Goal: Task Accomplishment & Management: Manage account settings

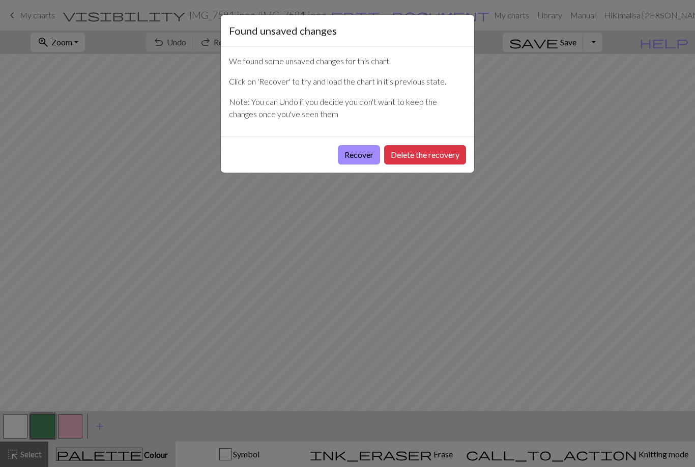
click at [365, 159] on button "Recover" at bounding box center [359, 154] width 42 height 19
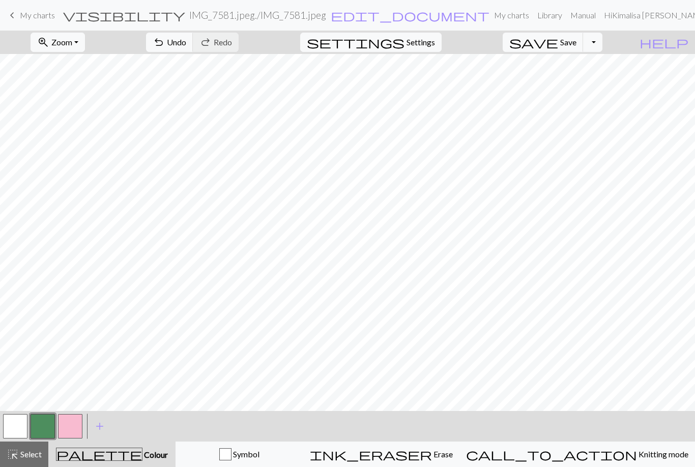
click at [26, 18] on span "My charts" at bounding box center [37, 15] width 35 height 10
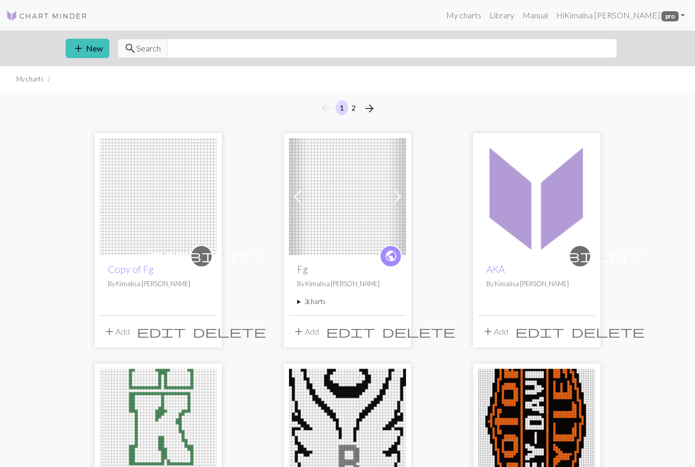
click at [373, 182] on img at bounding box center [347, 196] width 117 height 117
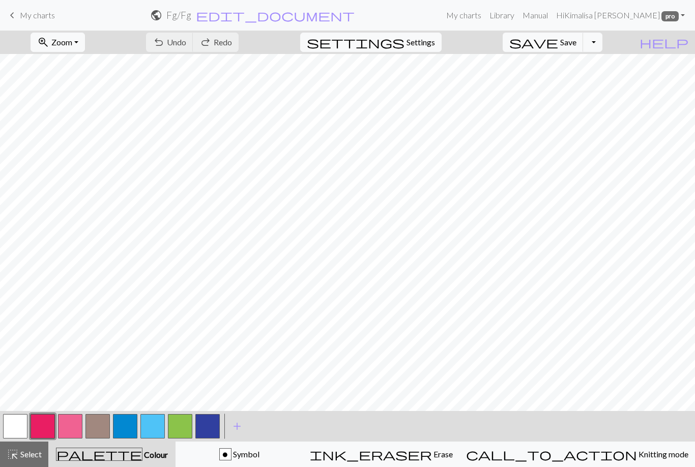
click at [16, 16] on span "keyboard_arrow_left" at bounding box center [12, 15] width 12 height 14
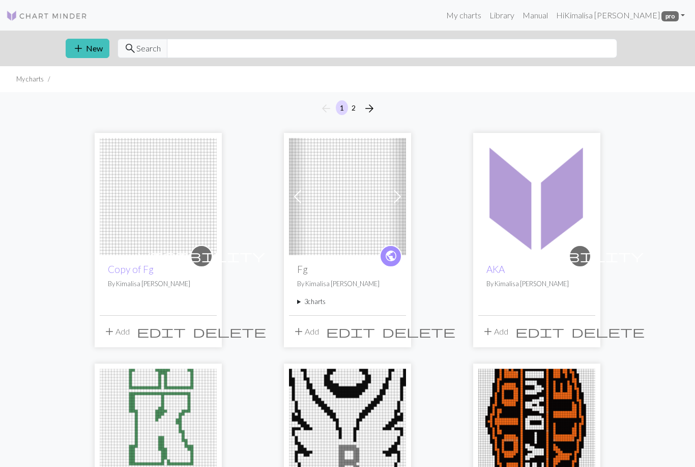
click at [545, 238] on img at bounding box center [536, 196] width 117 height 117
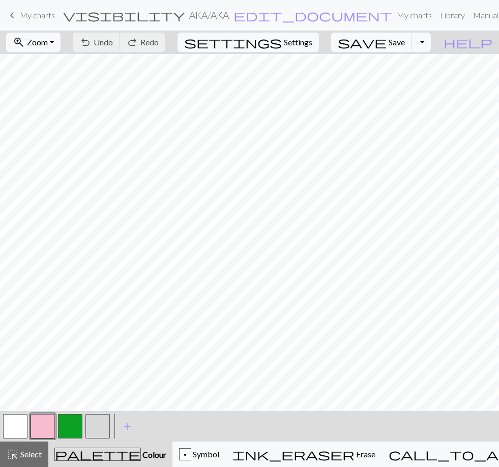
click at [61, 50] on button "zoom_in Zoom Zoom" at bounding box center [33, 42] width 54 height 19
click at [64, 128] on button "50%" at bounding box center [47, 122] width 80 height 16
click at [26, 433] on button "button" at bounding box center [15, 426] width 24 height 24
click at [21, 421] on button "button" at bounding box center [15, 426] width 24 height 24
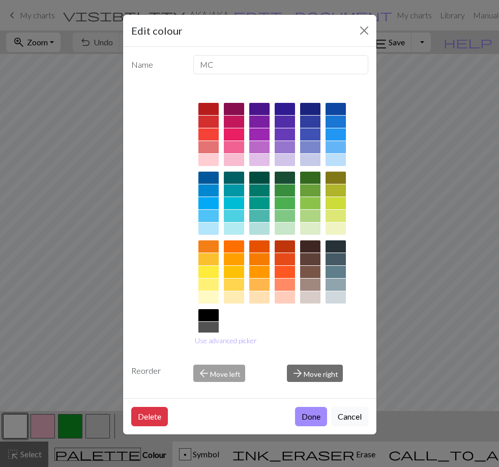
click at [86, 364] on div "Edit colour Name MC Use advanced picker Reorder arrow_back Move left arrow_forw…" at bounding box center [249, 233] width 499 height 467
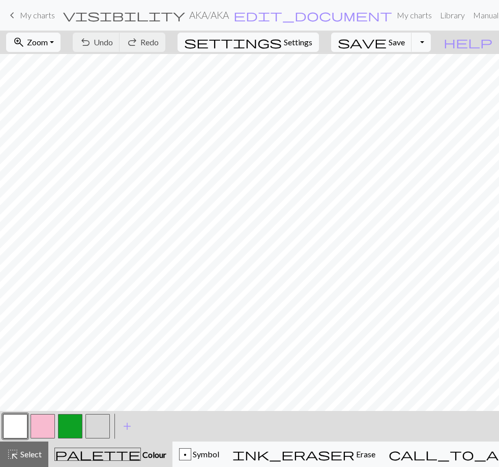
click at [26, 425] on button "button" at bounding box center [15, 426] width 24 height 24
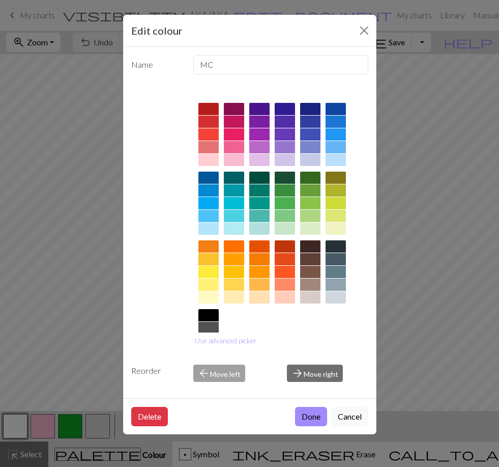
click at [106, 361] on div "Edit colour Name MC Use advanced picker Reorder arrow_back Move left arrow_forw…" at bounding box center [249, 233] width 499 height 467
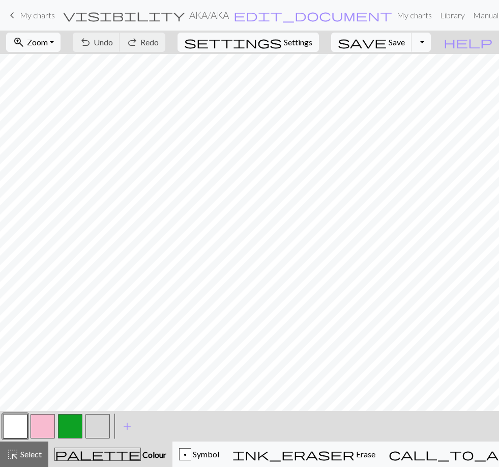
click at [95, 459] on span "palette" at bounding box center [98, 454] width 86 height 14
click at [141, 451] on span "Colour" at bounding box center [153, 454] width 25 height 10
click at [191, 454] on div "p" at bounding box center [185, 454] width 11 height 12
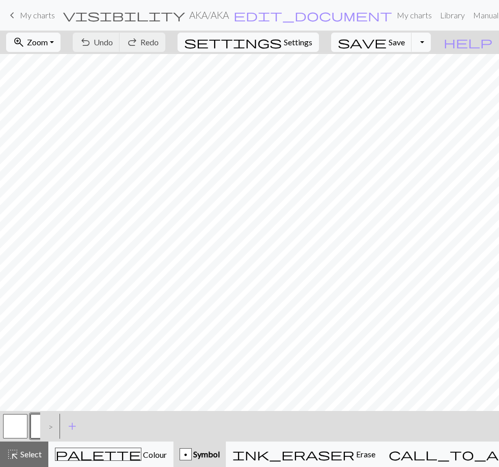
click at [121, 460] on div "palette Colour Colour" at bounding box center [111, 453] width 112 height 13
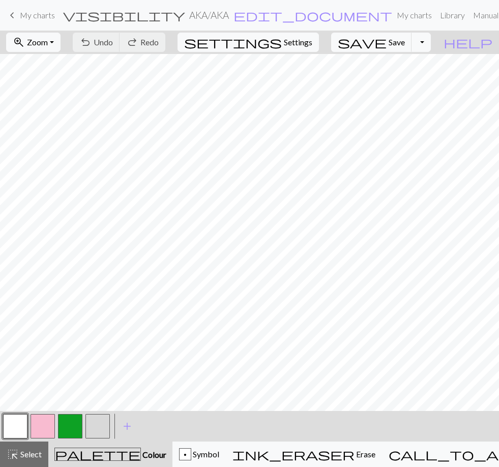
click at [74, 431] on button "button" at bounding box center [70, 426] width 24 height 24
click at [70, 428] on button "button" at bounding box center [70, 426] width 24 height 24
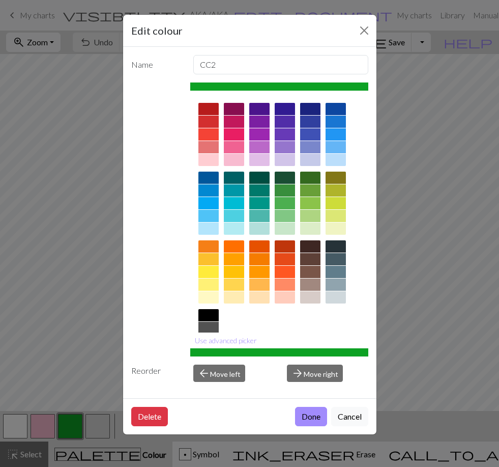
click at [429, 205] on div "Edit colour Name CC2 Use advanced picker Reorder arrow_back Move left arrow_for…" at bounding box center [249, 233] width 499 height 467
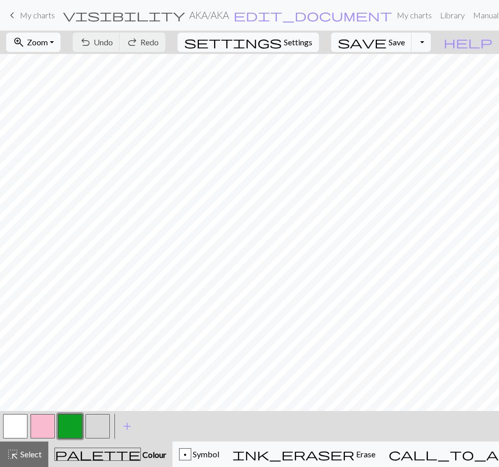
click at [431, 46] on button "Toggle Dropdown" at bounding box center [421, 42] width 19 height 19
click at [413, 69] on button "file_copy Save a copy" at bounding box center [347, 64] width 168 height 16
click at [41, 18] on span "My charts" at bounding box center [37, 15] width 35 height 10
click at [405, 47] on span "Save" at bounding box center [397, 42] width 16 height 10
click at [431, 44] on button "Toggle Dropdown" at bounding box center [421, 42] width 19 height 19
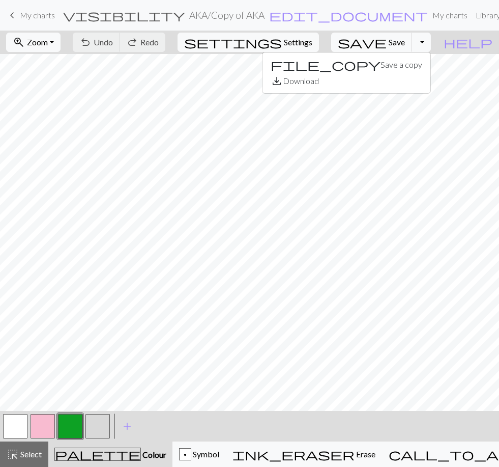
click at [405, 43] on span "Save" at bounding box center [397, 42] width 16 height 10
click at [404, 48] on button "save Save Save" at bounding box center [371, 42] width 81 height 19
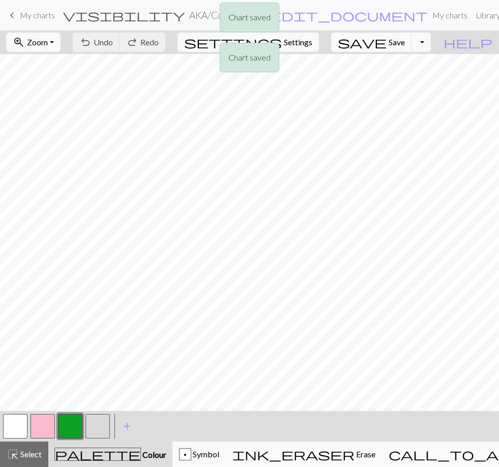
click at [47, 16] on div "Chart saved Chart saved" at bounding box center [249, 40] width 499 height 80
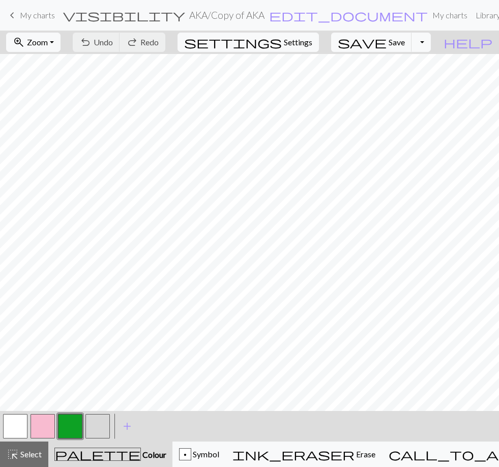
click at [25, 19] on span "My charts" at bounding box center [37, 15] width 35 height 10
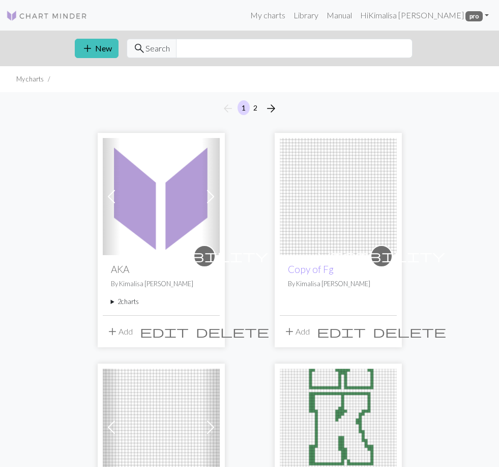
click at [186, 229] on img at bounding box center [161, 196] width 117 height 117
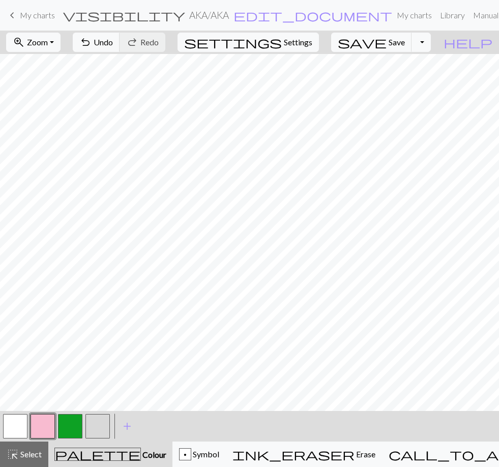
click at [113, 46] on span "Undo" at bounding box center [103, 42] width 19 height 10
click at [48, 46] on span "Zoom" at bounding box center [37, 42] width 21 height 10
click at [62, 122] on button "50%" at bounding box center [47, 122] width 80 height 16
click at [72, 422] on button "button" at bounding box center [70, 426] width 24 height 24
click at [32, 459] on div "highlight_alt Select Select" at bounding box center [24, 454] width 35 height 12
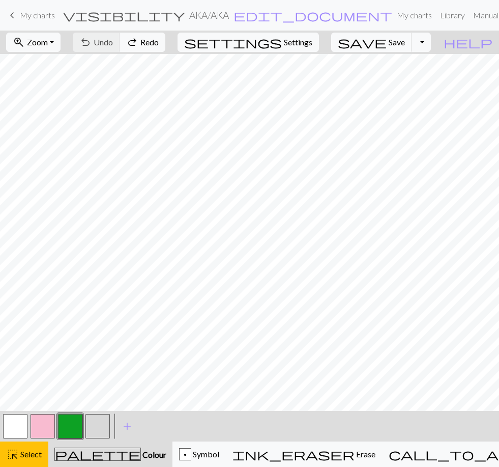
click at [141, 458] on span "Colour" at bounding box center [153, 454] width 25 height 10
click at [141, 452] on span "Colour" at bounding box center [153, 454] width 25 height 10
click at [188, 459] on div "p Symbol" at bounding box center [199, 454] width 40 height 12
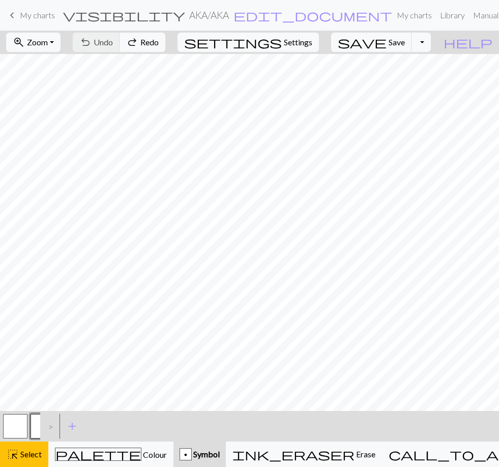
click at [142, 454] on span "Colour" at bounding box center [154, 454] width 25 height 10
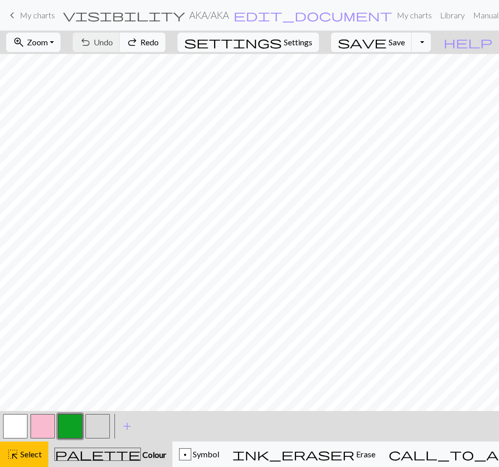
click at [141, 458] on span "Colour" at bounding box center [153, 454] width 25 height 10
click at [141, 454] on span "Colour" at bounding box center [153, 454] width 25 height 10
click at [141, 456] on span "Colour" at bounding box center [153, 454] width 25 height 10
click at [187, 456] on div "p Symbol" at bounding box center [199, 454] width 40 height 12
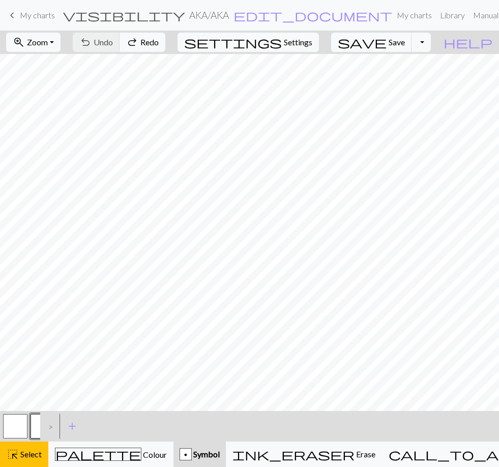
click at [299, 456] on div "ink_eraser Erase Erase" at bounding box center [304, 454] width 143 height 12
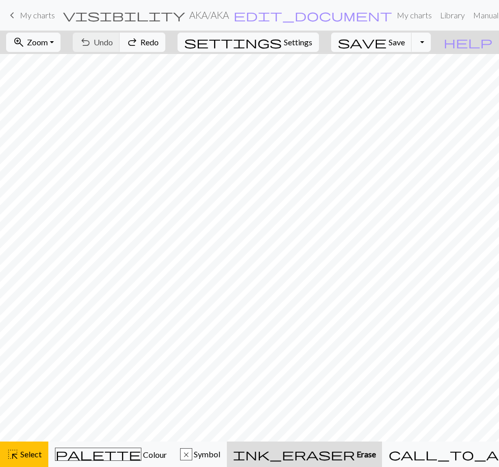
click at [398, 446] on button "call_to_action Knitting mode Knitting mode" at bounding box center [500, 453] width 236 height 25
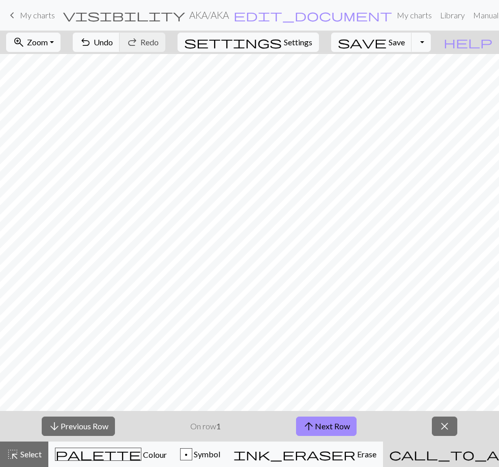
click at [142, 452] on span "Colour" at bounding box center [154, 454] width 25 height 10
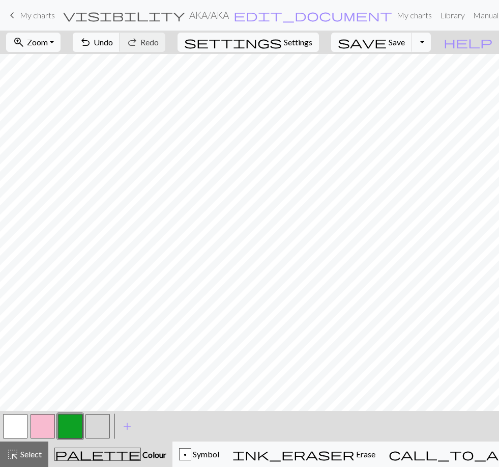
click at [141, 458] on span "Colour" at bounding box center [153, 454] width 25 height 10
click at [23, 16] on span "My charts" at bounding box center [37, 15] width 35 height 10
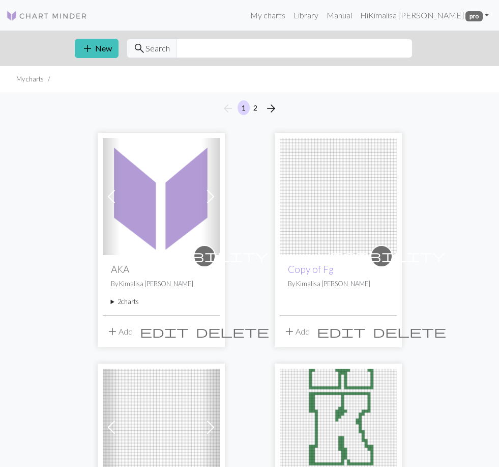
click at [181, 228] on img at bounding box center [161, 196] width 117 height 117
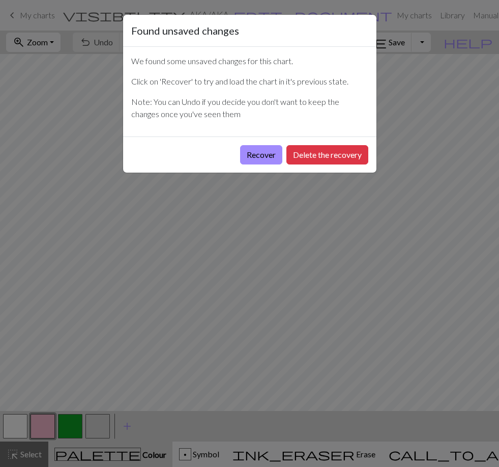
click at [261, 159] on button "Recover" at bounding box center [261, 154] width 42 height 19
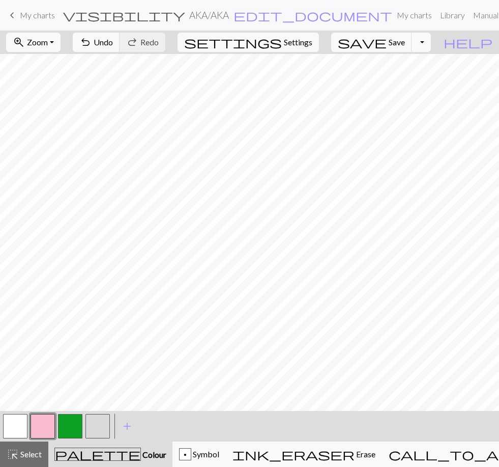
click at [48, 46] on span "Zoom" at bounding box center [37, 42] width 21 height 10
click at [65, 99] on button "Fit height" at bounding box center [47, 97] width 80 height 16
click at [120, 49] on button "undo Undo Undo" at bounding box center [96, 42] width 47 height 19
click at [22, 424] on button "button" at bounding box center [15, 426] width 24 height 24
click at [72, 425] on button "button" at bounding box center [70, 426] width 24 height 24
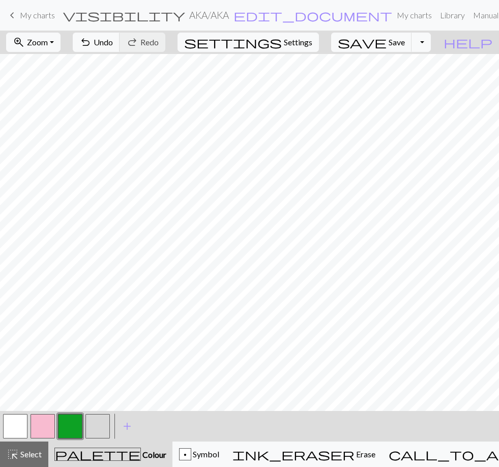
click at [67, 428] on button "button" at bounding box center [70, 426] width 24 height 24
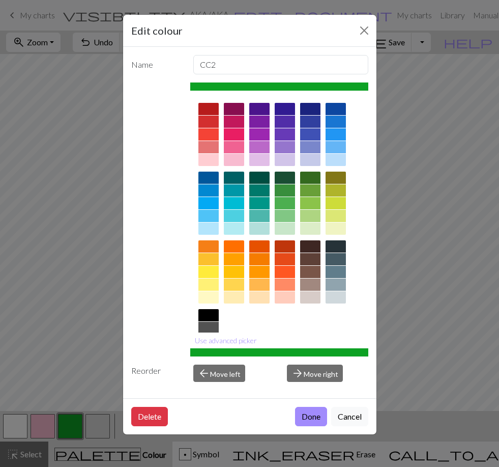
click at [90, 377] on div "Edit colour Name CC2 Use advanced picker Reorder arrow_back Move left arrow_for…" at bounding box center [249, 233] width 499 height 467
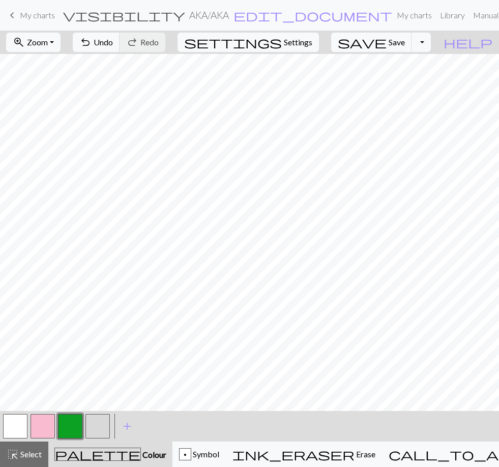
click at [120, 42] on button "undo Undo Undo" at bounding box center [96, 42] width 47 height 19
click at [101, 428] on button "button" at bounding box center [98, 426] width 24 height 24
click at [72, 425] on button "button" at bounding box center [70, 426] width 24 height 24
click at [104, 428] on button "button" at bounding box center [98, 426] width 24 height 24
click at [73, 429] on button "button" at bounding box center [70, 426] width 24 height 24
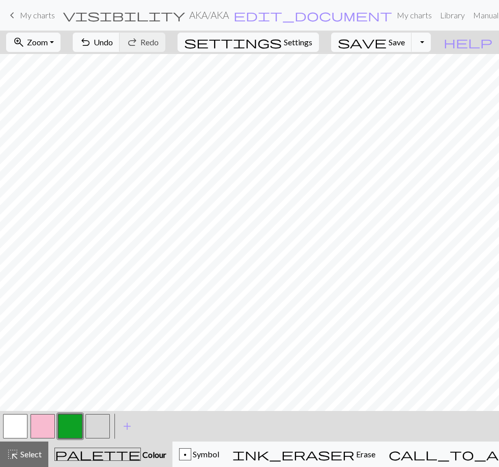
click at [74, 431] on button "button" at bounding box center [70, 426] width 24 height 24
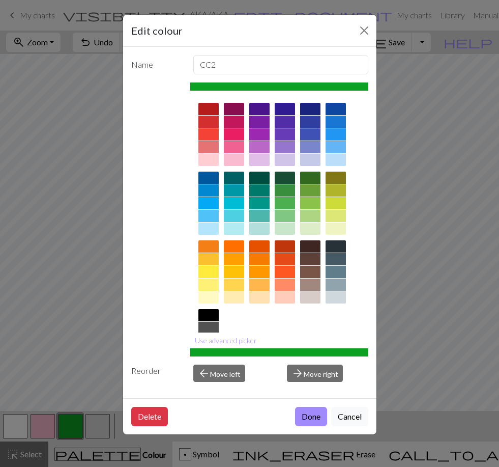
click at [79, 433] on div "Edit colour Name CC2 Use advanced picker Reorder arrow_back Move left arrow_for…" at bounding box center [249, 233] width 499 height 467
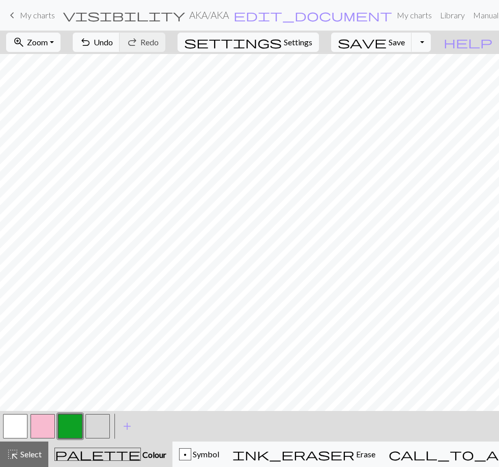
click at [97, 427] on button "button" at bounding box center [98, 426] width 24 height 24
click at [99, 425] on button "button" at bounding box center [98, 426] width 24 height 24
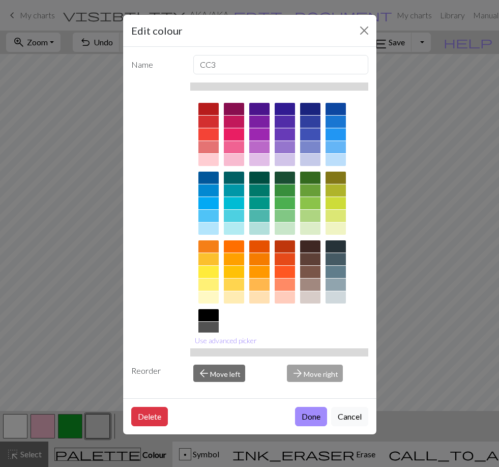
click at [92, 363] on div "Edit colour Name CC3 Use advanced picker Reorder arrow_back Move left arrow_for…" at bounding box center [249, 233] width 499 height 467
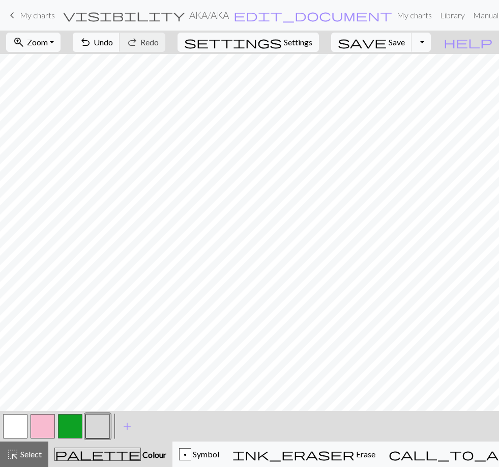
click at [73, 425] on button "button" at bounding box center [70, 426] width 24 height 24
click at [104, 424] on button "button" at bounding box center [98, 426] width 24 height 24
click at [75, 428] on button "button" at bounding box center [70, 426] width 24 height 24
click at [100, 425] on button "button" at bounding box center [98, 426] width 24 height 24
click at [76, 430] on button "button" at bounding box center [70, 426] width 24 height 24
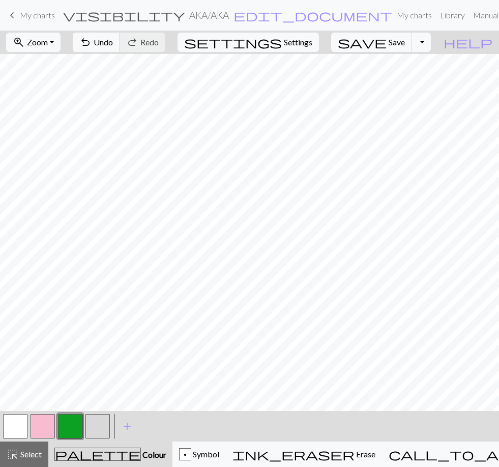
click at [100, 427] on button "button" at bounding box center [98, 426] width 24 height 24
click at [77, 424] on button "button" at bounding box center [70, 426] width 24 height 24
click at [20, 423] on button "button" at bounding box center [15, 426] width 24 height 24
click at [76, 427] on button "button" at bounding box center [70, 426] width 24 height 24
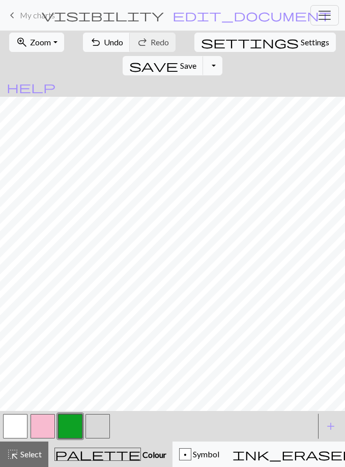
click at [74, 427] on button "button" at bounding box center [70, 426] width 24 height 24
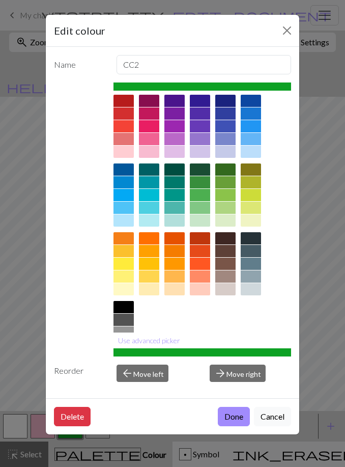
click at [29, 375] on div "Edit colour Name CC2 Use advanced picker Reorder arrow_back Move left arrow_for…" at bounding box center [172, 233] width 345 height 467
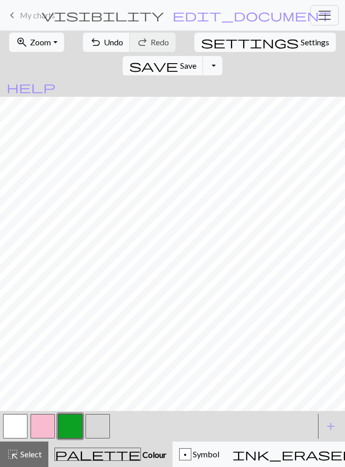
click at [69, 425] on button "button" at bounding box center [70, 426] width 24 height 24
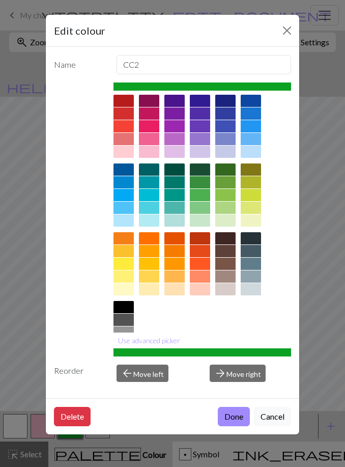
click at [28, 346] on div "Edit colour Name CC2 Use advanced picker Reorder arrow_back Move left arrow_for…" at bounding box center [172, 233] width 345 height 467
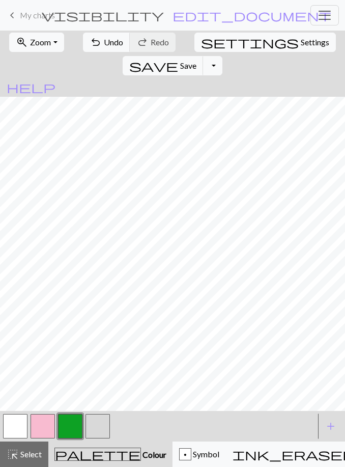
click at [191, 456] on span "Symbol" at bounding box center [205, 454] width 28 height 10
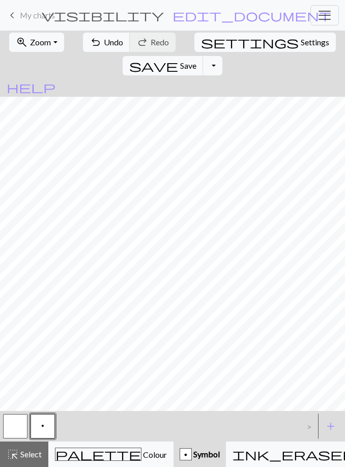
click at [54, 48] on button "zoom_in Zoom Zoom" at bounding box center [36, 42] width 54 height 19
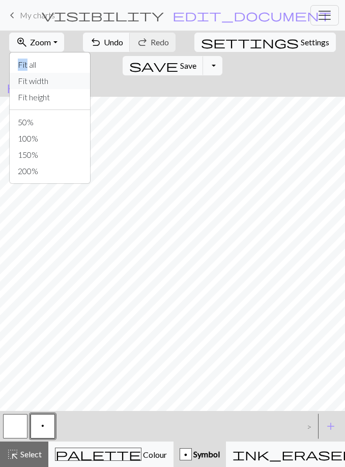
click at [43, 84] on button "Fit width" at bounding box center [50, 81] width 80 height 16
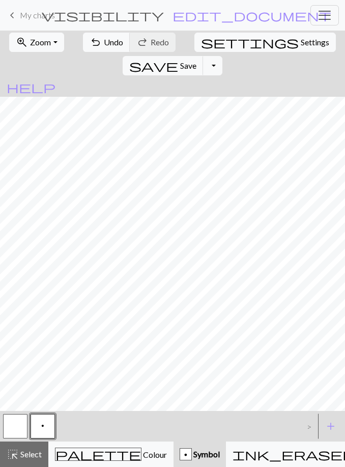
click at [222, 56] on button "Toggle Dropdown" at bounding box center [212, 65] width 19 height 19
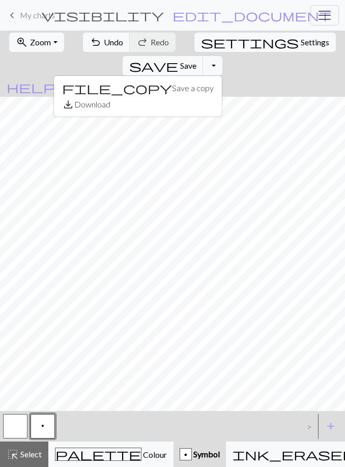
click at [196, 61] on span "Save" at bounding box center [188, 66] width 16 height 10
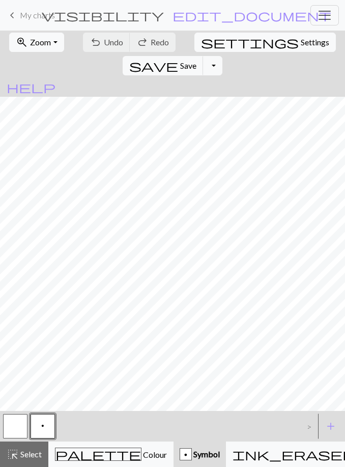
click at [196, 61] on span "Save" at bounding box center [188, 66] width 16 height 10
click at [38, 18] on span "My charts" at bounding box center [37, 15] width 35 height 10
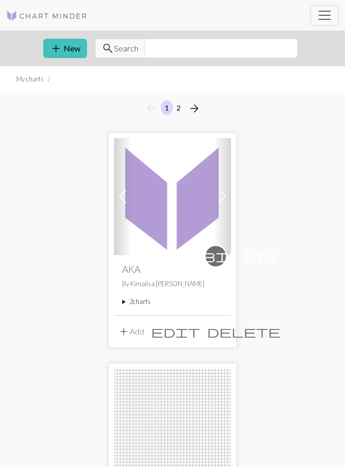
click at [170, 209] on img at bounding box center [172, 196] width 117 height 117
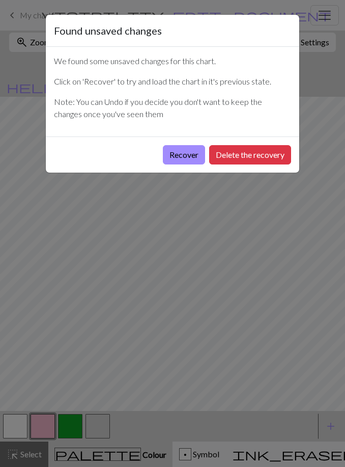
click at [185, 155] on button "Recover" at bounding box center [184, 154] width 42 height 19
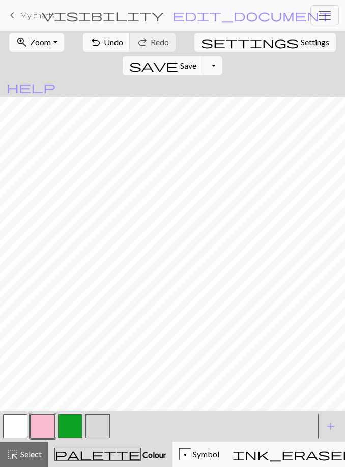
click at [50, 44] on button "zoom_in Zoom Zoom" at bounding box center [36, 42] width 54 height 19
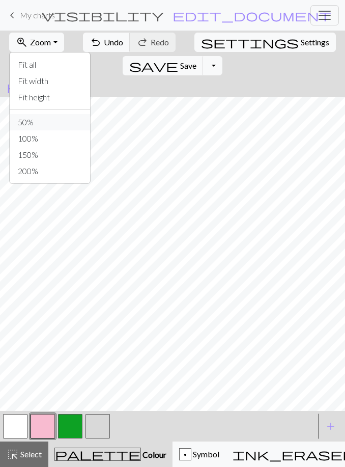
click at [46, 125] on button "50%" at bounding box center [50, 122] width 80 height 16
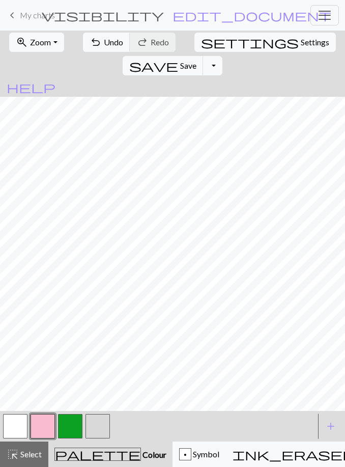
click at [66, 426] on button "button" at bounding box center [70, 426] width 24 height 24
click at [102, 426] on button "button" at bounding box center [98, 426] width 24 height 24
click at [97, 49] on button "undo Undo Undo" at bounding box center [106, 42] width 47 height 19
click at [106, 42] on span "Undo" at bounding box center [113, 42] width 19 height 10
click at [72, 424] on button "button" at bounding box center [70, 426] width 24 height 24
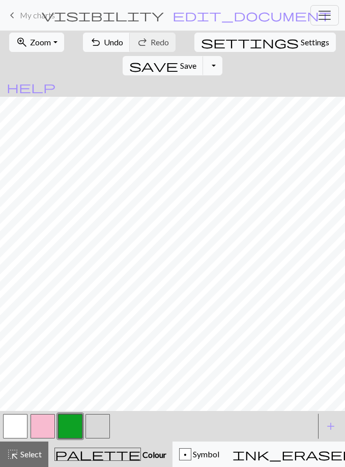
click at [97, 47] on button "undo Undo Undo" at bounding box center [106, 42] width 47 height 19
click at [20, 422] on button "button" at bounding box center [15, 426] width 24 height 24
click at [71, 428] on button "button" at bounding box center [70, 426] width 24 height 24
click at [98, 429] on button "button" at bounding box center [98, 426] width 24 height 24
click at [67, 425] on button "button" at bounding box center [70, 426] width 24 height 24
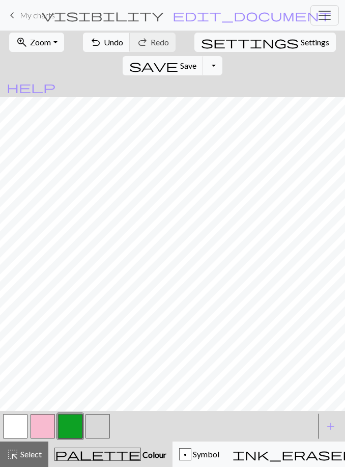
click at [70, 431] on button "button" at bounding box center [70, 426] width 24 height 24
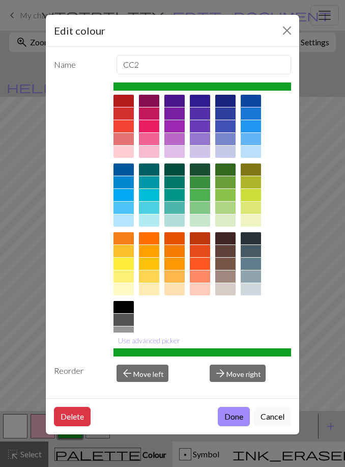
click at [32, 378] on div "Edit colour Name CC2 Use advanced picker Reorder arrow_back Move left arrow_for…" at bounding box center [172, 233] width 345 height 467
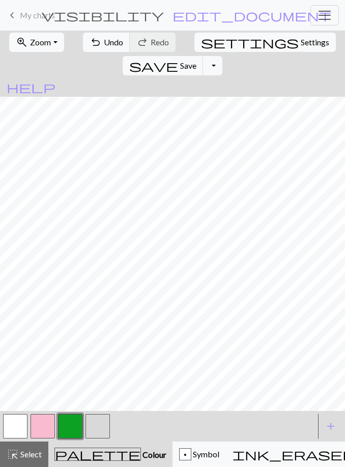
click at [106, 425] on button "button" at bounding box center [98, 426] width 24 height 24
click at [104, 46] on span "Undo" at bounding box center [113, 42] width 19 height 10
click at [72, 429] on button "button" at bounding box center [70, 426] width 24 height 24
click at [19, 430] on button "button" at bounding box center [15, 426] width 24 height 24
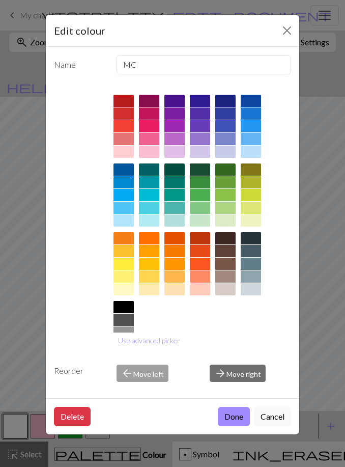
click at [27, 383] on div "Edit colour Name MC Use advanced picker Reorder arrow_back Move left arrow_forw…" at bounding box center [172, 233] width 345 height 467
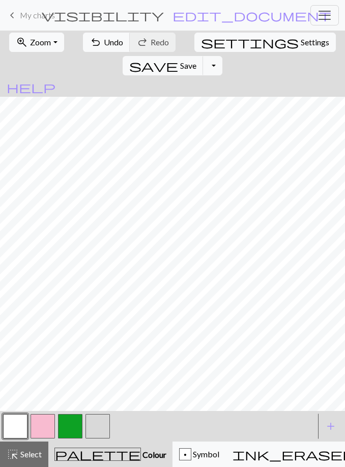
click at [98, 432] on button "button" at bounding box center [98, 426] width 24 height 24
click at [19, 425] on button "button" at bounding box center [15, 426] width 24 height 24
click at [97, 428] on button "button" at bounding box center [98, 426] width 24 height 24
click at [75, 430] on button "button" at bounding box center [70, 426] width 24 height 24
click at [102, 426] on button "button" at bounding box center [98, 426] width 24 height 24
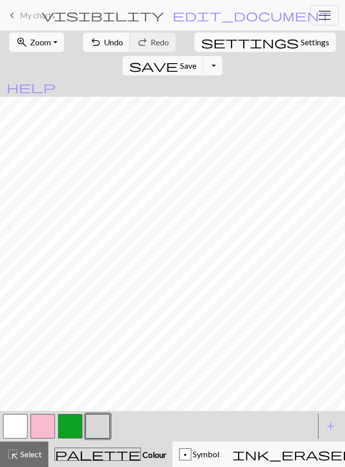
click at [70, 428] on button "button" at bounding box center [70, 426] width 24 height 24
click at [97, 427] on button "button" at bounding box center [98, 426] width 24 height 24
click at [50, 425] on button "button" at bounding box center [43, 426] width 24 height 24
click at [100, 430] on button "button" at bounding box center [98, 426] width 24 height 24
click at [75, 428] on button "button" at bounding box center [70, 426] width 24 height 24
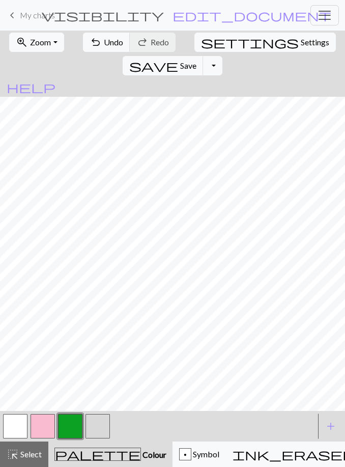
click at [96, 426] on button "button" at bounding box center [98, 426] width 24 height 24
click at [44, 429] on button "button" at bounding box center [43, 426] width 24 height 24
click at [19, 426] on button "button" at bounding box center [15, 426] width 24 height 24
click at [96, 423] on button "button" at bounding box center [98, 426] width 24 height 24
click at [70, 425] on button "button" at bounding box center [70, 426] width 24 height 24
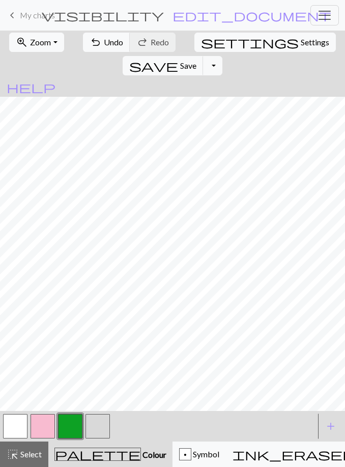
click at [100, 434] on button "button" at bounding box center [98, 426] width 24 height 24
click at [74, 426] on button "button" at bounding box center [70, 426] width 24 height 24
click at [98, 430] on button "button" at bounding box center [98, 426] width 24 height 24
click at [37, 428] on button "button" at bounding box center [43, 426] width 24 height 24
click at [18, 430] on button "button" at bounding box center [15, 426] width 24 height 24
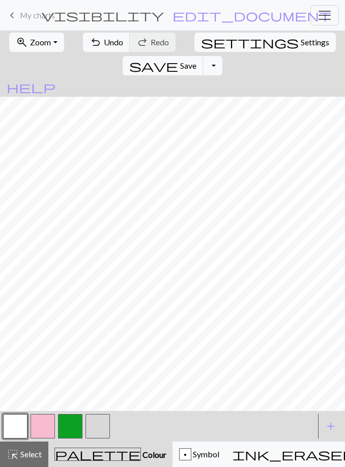
click at [102, 425] on button "button" at bounding box center [98, 426] width 24 height 24
click at [69, 432] on button "button" at bounding box center [70, 426] width 24 height 24
click at [22, 425] on button "button" at bounding box center [15, 426] width 24 height 24
click at [98, 428] on button "button" at bounding box center [98, 426] width 24 height 24
click at [44, 428] on button "button" at bounding box center [43, 426] width 24 height 24
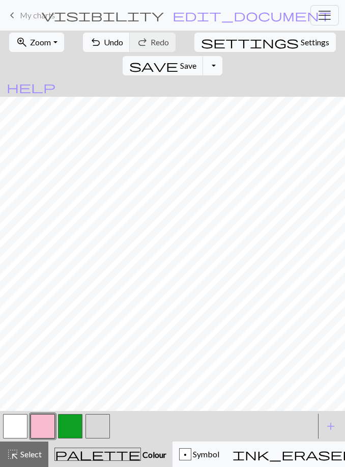
click at [97, 423] on button "button" at bounding box center [98, 426] width 24 height 24
click at [74, 427] on button "button" at bounding box center [70, 426] width 24 height 24
click at [98, 424] on button "button" at bounding box center [98, 426] width 24 height 24
click at [78, 431] on button "button" at bounding box center [70, 426] width 24 height 24
click at [100, 427] on button "button" at bounding box center [98, 426] width 24 height 24
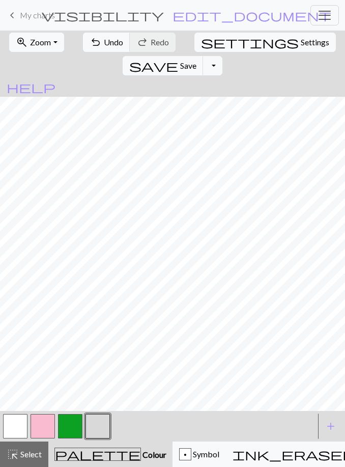
click at [41, 432] on button "button" at bounding box center [43, 426] width 24 height 24
click at [99, 427] on button "button" at bounding box center [98, 426] width 24 height 24
click at [74, 426] on button "button" at bounding box center [70, 426] width 24 height 24
click at [98, 425] on button "button" at bounding box center [98, 426] width 24 height 24
click at [74, 426] on button "button" at bounding box center [70, 426] width 24 height 24
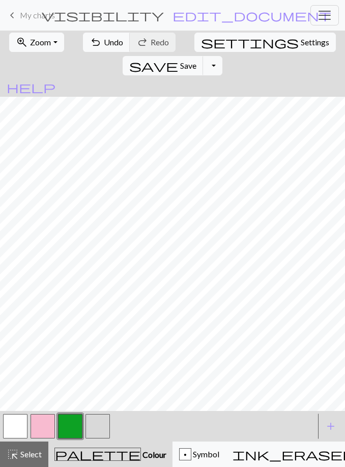
click at [96, 425] on button "button" at bounding box center [98, 426] width 24 height 24
click at [46, 428] on button "button" at bounding box center [43, 426] width 24 height 24
click at [97, 427] on button "button" at bounding box center [98, 426] width 24 height 24
click at [74, 425] on button "button" at bounding box center [70, 426] width 24 height 24
click at [100, 429] on button "button" at bounding box center [98, 426] width 24 height 24
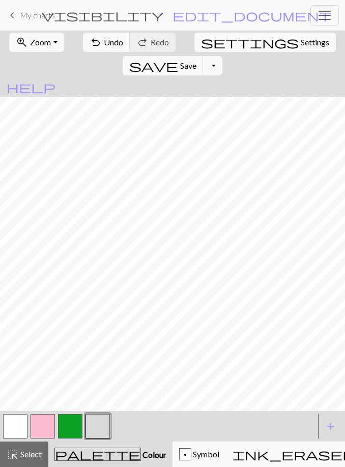
click at [43, 432] on button "button" at bounding box center [43, 426] width 24 height 24
click at [21, 426] on button "button" at bounding box center [15, 426] width 24 height 24
click at [99, 425] on button "button" at bounding box center [98, 426] width 24 height 24
click at [75, 436] on button "button" at bounding box center [70, 426] width 24 height 24
click at [100, 428] on button "button" at bounding box center [98, 426] width 24 height 24
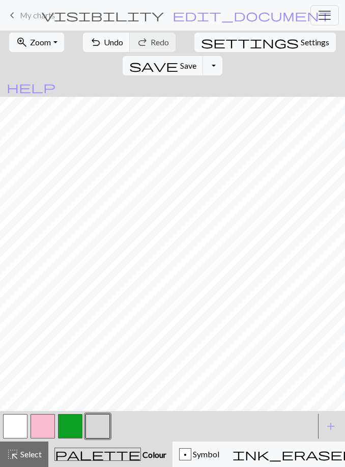
click at [68, 431] on button "button" at bounding box center [70, 426] width 24 height 24
click at [101, 428] on button "button" at bounding box center [98, 426] width 24 height 24
click at [46, 432] on button "button" at bounding box center [43, 426] width 24 height 24
click at [98, 426] on button "button" at bounding box center [98, 426] width 24 height 24
click at [21, 425] on button "button" at bounding box center [15, 426] width 24 height 24
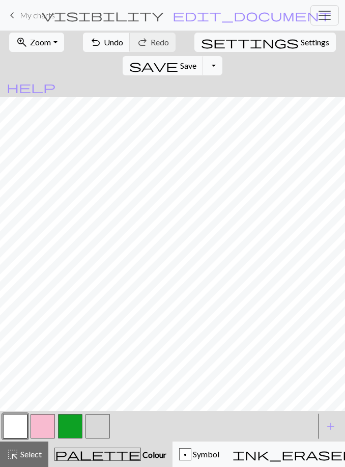
click at [66, 426] on button "button" at bounding box center [70, 426] width 24 height 24
click at [44, 423] on button "button" at bounding box center [43, 426] width 24 height 24
click at [94, 51] on button "undo Undo Undo" at bounding box center [106, 42] width 47 height 19
click at [75, 427] on button "button" at bounding box center [70, 426] width 24 height 24
click at [98, 423] on button "button" at bounding box center [98, 426] width 24 height 24
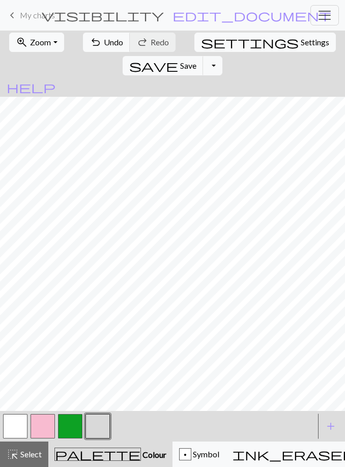
click at [69, 431] on button "button" at bounding box center [70, 426] width 24 height 24
click at [103, 425] on button "button" at bounding box center [98, 426] width 24 height 24
click at [49, 430] on button "button" at bounding box center [43, 426] width 24 height 24
click at [69, 433] on button "button" at bounding box center [70, 426] width 24 height 24
click at [94, 428] on button "button" at bounding box center [98, 426] width 24 height 24
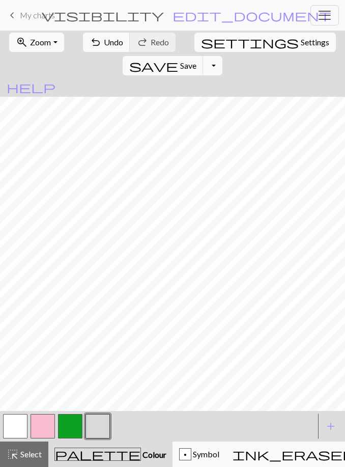
click at [73, 432] on button "button" at bounding box center [70, 426] width 24 height 24
click at [97, 433] on button "button" at bounding box center [98, 426] width 24 height 24
click at [42, 431] on button "button" at bounding box center [43, 426] width 24 height 24
click at [107, 427] on button "button" at bounding box center [98, 426] width 24 height 24
click at [71, 434] on button "button" at bounding box center [70, 426] width 24 height 24
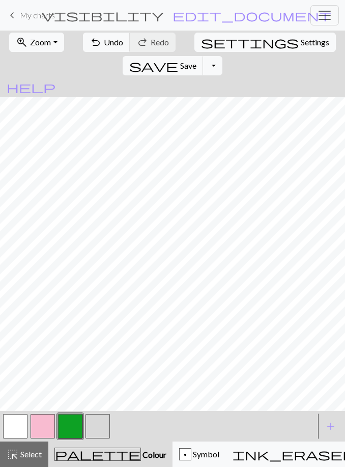
click at [97, 427] on button "button" at bounding box center [98, 426] width 24 height 24
click at [69, 431] on button "button" at bounding box center [70, 426] width 24 height 24
click at [99, 434] on button "button" at bounding box center [98, 426] width 24 height 24
click at [48, 427] on button "button" at bounding box center [43, 426] width 24 height 24
click at [100, 423] on button "button" at bounding box center [98, 426] width 24 height 24
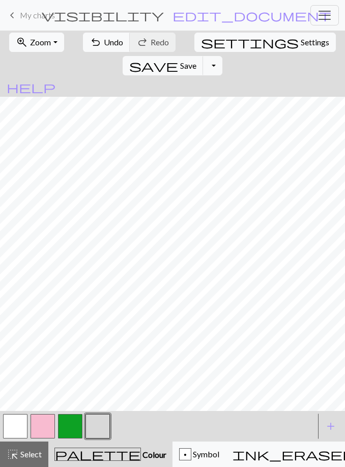
click at [44, 428] on button "button" at bounding box center [43, 426] width 24 height 24
click at [97, 425] on button "button" at bounding box center [98, 426] width 24 height 24
click at [77, 428] on button "button" at bounding box center [70, 426] width 24 height 24
click at [99, 423] on button "button" at bounding box center [98, 426] width 24 height 24
click at [48, 429] on button "button" at bounding box center [43, 426] width 24 height 24
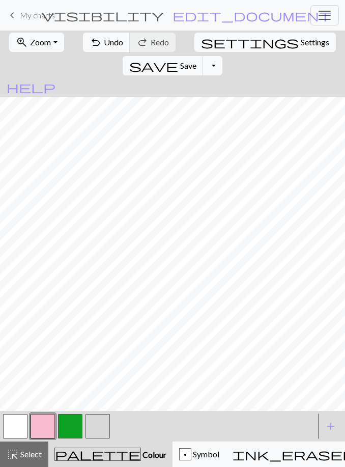
click at [75, 424] on button "button" at bounding box center [70, 426] width 24 height 24
click at [104, 43] on span "Undo" at bounding box center [113, 42] width 19 height 10
click at [103, 429] on button "button" at bounding box center [98, 426] width 24 height 24
click at [49, 423] on button "button" at bounding box center [43, 426] width 24 height 24
click at [97, 429] on button "button" at bounding box center [98, 426] width 24 height 24
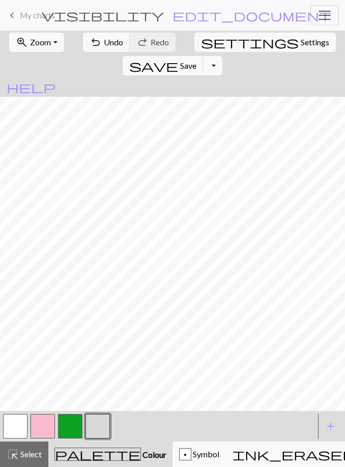
click at [50, 421] on button "button" at bounding box center [43, 426] width 24 height 24
click at [92, 421] on button "button" at bounding box center [98, 426] width 24 height 24
click at [74, 428] on button "button" at bounding box center [70, 426] width 24 height 24
click at [100, 431] on button "button" at bounding box center [98, 426] width 24 height 24
click at [77, 425] on button "button" at bounding box center [70, 426] width 24 height 24
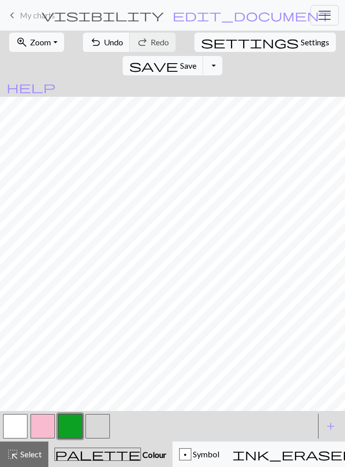
click at [100, 425] on button "button" at bounding box center [98, 426] width 24 height 24
click at [99, 423] on button "button" at bounding box center [98, 426] width 24 height 24
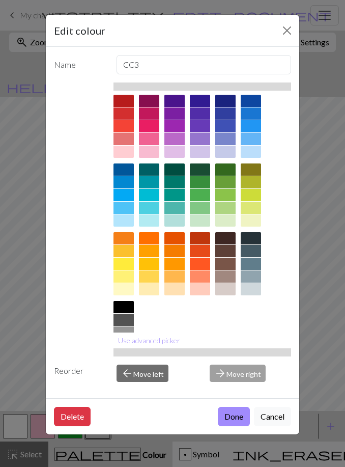
click at [26, 399] on div "Edit colour Name CC3 Use advanced picker Reorder arrow_back Move left arrow_for…" at bounding box center [172, 233] width 345 height 467
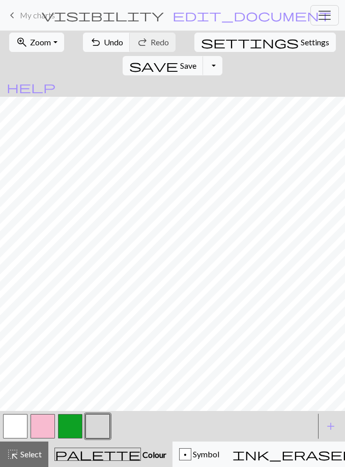
click at [72, 427] on button "button" at bounding box center [70, 426] width 24 height 24
click at [96, 428] on button "button" at bounding box center [98, 426] width 24 height 24
click at [53, 427] on button "button" at bounding box center [43, 426] width 24 height 24
click at [99, 430] on button "button" at bounding box center [98, 426] width 24 height 24
click at [44, 421] on button "button" at bounding box center [43, 426] width 24 height 24
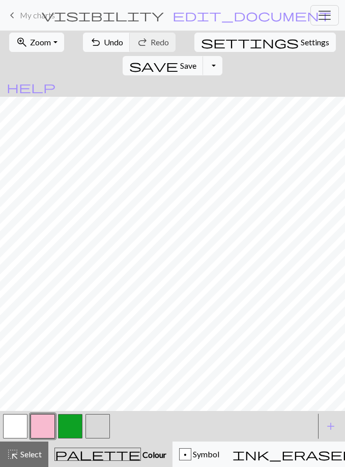
click at [102, 428] on button "button" at bounding box center [98, 426] width 24 height 24
click at [79, 427] on button "button" at bounding box center [70, 426] width 24 height 24
click at [101, 426] on button "button" at bounding box center [98, 426] width 24 height 24
click at [16, 426] on button "button" at bounding box center [15, 426] width 24 height 24
click at [75, 422] on button "button" at bounding box center [70, 426] width 24 height 24
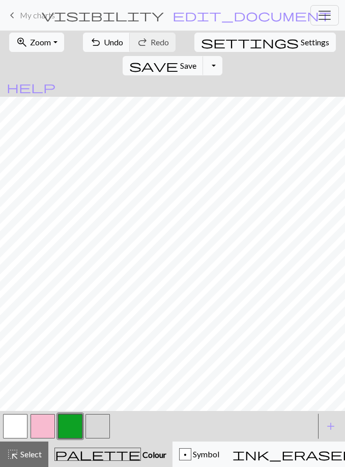
click at [48, 424] on button "button" at bounding box center [43, 426] width 24 height 24
click at [104, 430] on button "button" at bounding box center [98, 426] width 24 height 24
click at [76, 428] on button "button" at bounding box center [70, 426] width 24 height 24
click at [103, 426] on button "button" at bounding box center [98, 426] width 24 height 24
click at [47, 426] on button "button" at bounding box center [43, 426] width 24 height 24
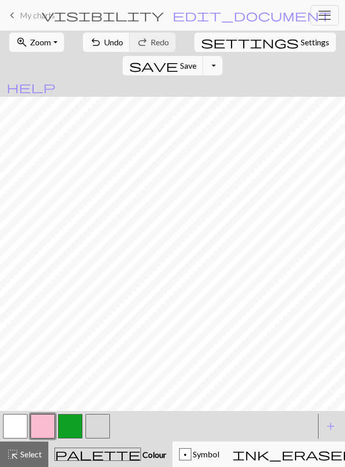
click at [90, 47] on span "undo" at bounding box center [96, 42] width 12 height 14
click at [99, 430] on button "button" at bounding box center [98, 426] width 24 height 24
click at [74, 431] on button "button" at bounding box center [70, 426] width 24 height 24
click at [99, 421] on button "button" at bounding box center [98, 426] width 24 height 24
click at [21, 428] on button "button" at bounding box center [15, 426] width 24 height 24
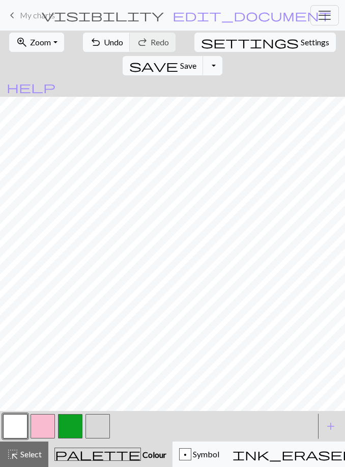
click at [104, 42] on span "Undo" at bounding box center [113, 42] width 19 height 10
click at [98, 426] on button "button" at bounding box center [98, 426] width 24 height 24
click at [77, 433] on button "button" at bounding box center [70, 426] width 24 height 24
click at [100, 430] on button "button" at bounding box center [98, 426] width 24 height 24
click at [48, 430] on button "button" at bounding box center [43, 426] width 24 height 24
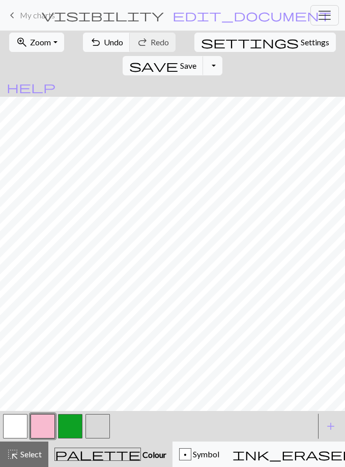
click at [102, 431] on button "button" at bounding box center [98, 426] width 24 height 24
click at [76, 432] on button "button" at bounding box center [70, 426] width 24 height 24
click at [40, 42] on span "Zoom" at bounding box center [40, 42] width 21 height 10
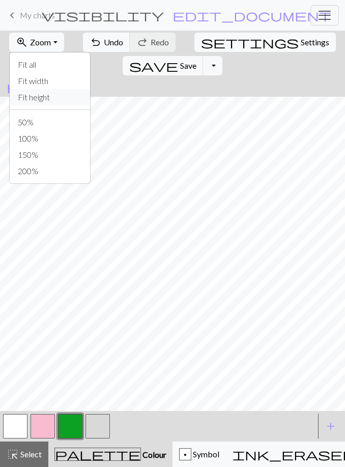
click at [46, 102] on button "Fit height" at bounding box center [50, 97] width 80 height 16
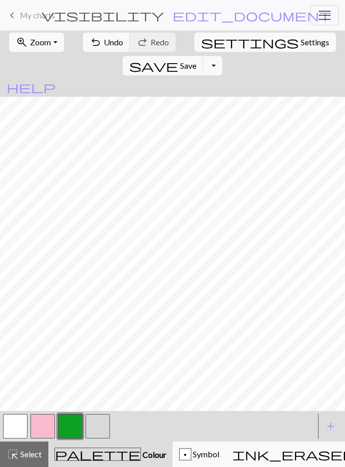
click at [196, 61] on span "Save" at bounding box center [188, 66] width 16 height 10
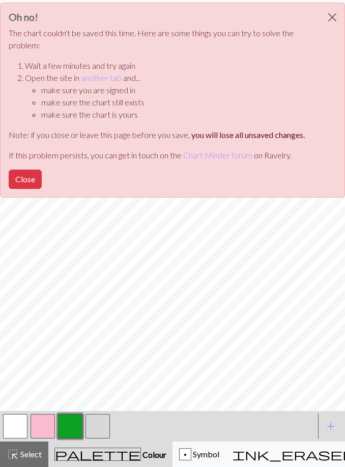
click at [335, 17] on button "Close" at bounding box center [332, 17] width 24 height 29
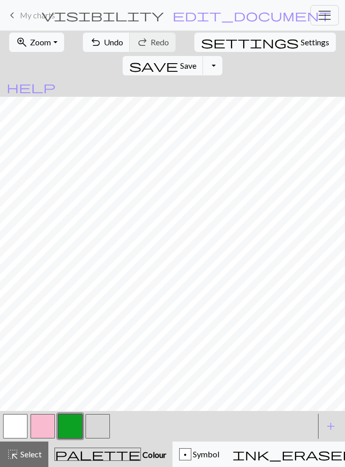
click at [222, 56] on button "Toggle Dropdown" at bounding box center [212, 65] width 19 height 19
click at [204, 56] on button "save Save Save" at bounding box center [163, 65] width 81 height 19
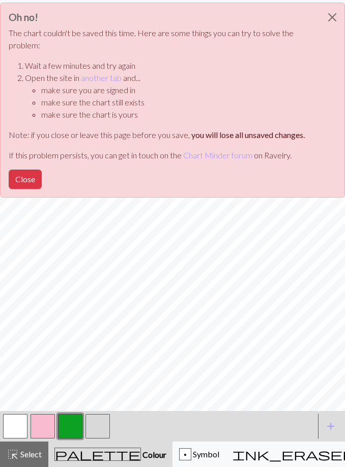
click at [266, 46] on p "The chart couldn't be saved this time. Here are some things you can try to solv…" at bounding box center [165, 39] width 312 height 24
click at [31, 178] on button "Close" at bounding box center [25, 178] width 33 height 19
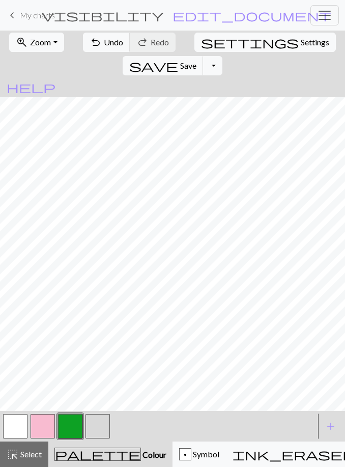
click at [32, 16] on span "My charts" at bounding box center [37, 15] width 35 height 10
click at [196, 61] on span "Save" at bounding box center [188, 66] width 16 height 10
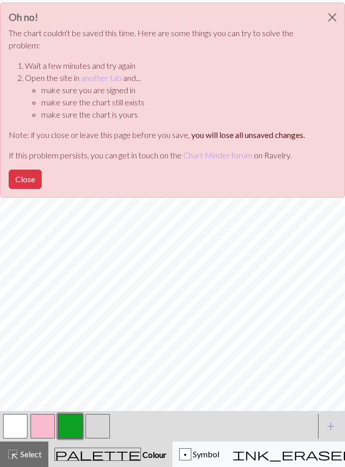
click at [33, 182] on button "Close" at bounding box center [25, 178] width 33 height 19
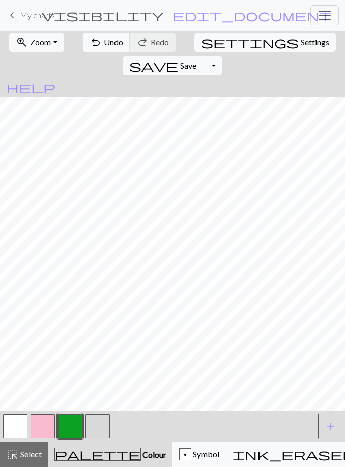
click at [191, 454] on span "Symbol" at bounding box center [205, 454] width 28 height 10
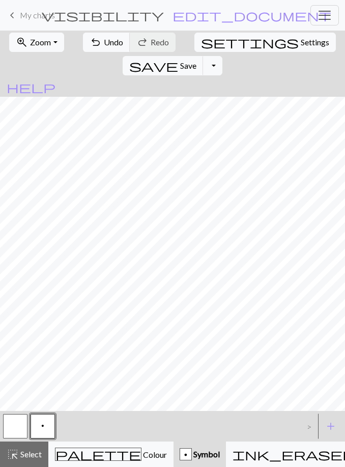
click at [53, 43] on button "zoom_in Zoom Zoom" at bounding box center [36, 42] width 54 height 19
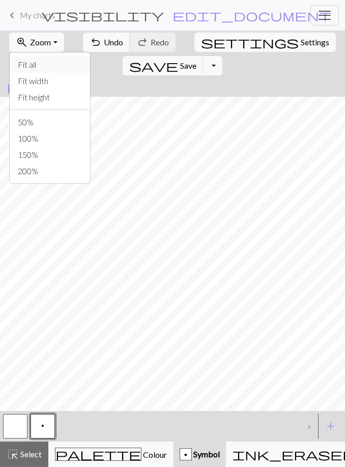
click at [56, 67] on button "Fit all" at bounding box center [50, 64] width 80 height 16
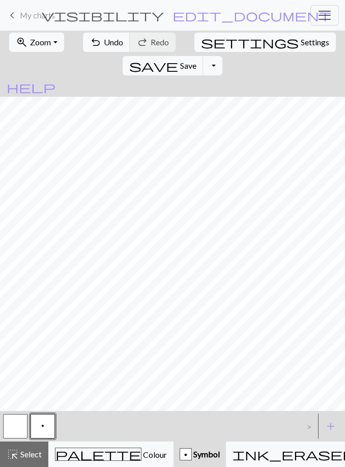
click at [28, 13] on span "My charts" at bounding box center [37, 15] width 35 height 10
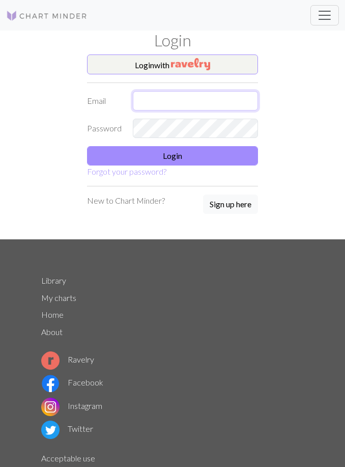
click at [180, 101] on input "text" at bounding box center [195, 100] width 125 height 19
type input "[EMAIL_ADDRESS][DOMAIN_NAME]"
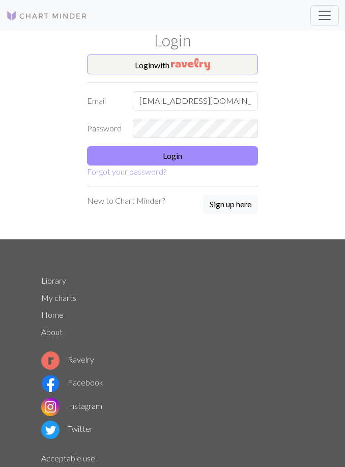
click at [220, 155] on button "Login" at bounding box center [172, 155] width 171 height 19
click at [326, 16] on span "Toggle navigation" at bounding box center [324, 15] width 15 height 15
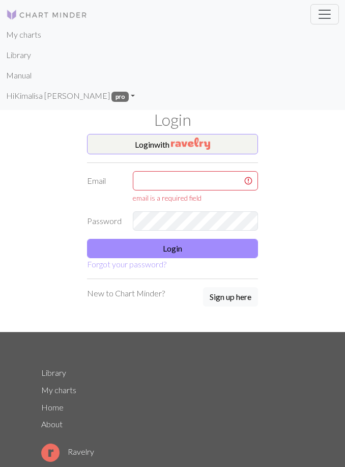
click at [23, 41] on link "My charts" at bounding box center [23, 34] width 35 height 20
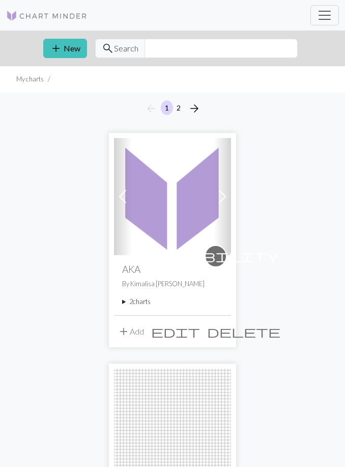
click at [197, 210] on img at bounding box center [172, 196] width 117 height 117
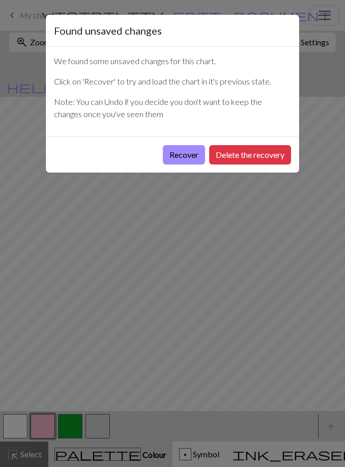
click at [189, 157] on button "Recover" at bounding box center [184, 154] width 42 height 19
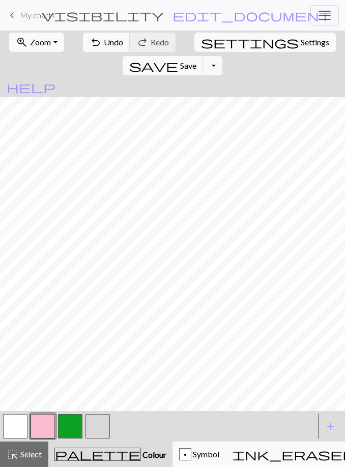
click at [43, 45] on span "Zoom" at bounding box center [40, 42] width 21 height 10
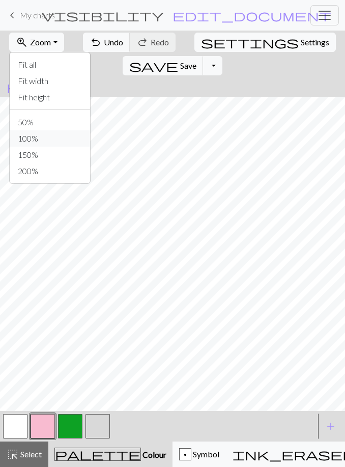
click at [51, 140] on button "100%" at bounding box center [50, 138] width 80 height 16
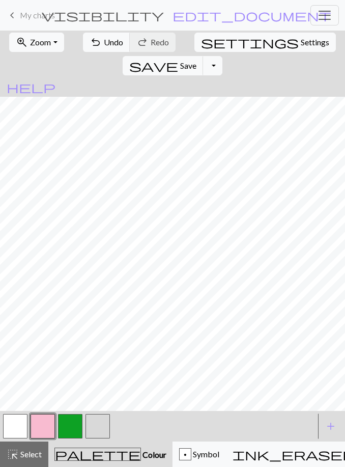
click at [47, 45] on span "Zoom" at bounding box center [40, 42] width 21 height 10
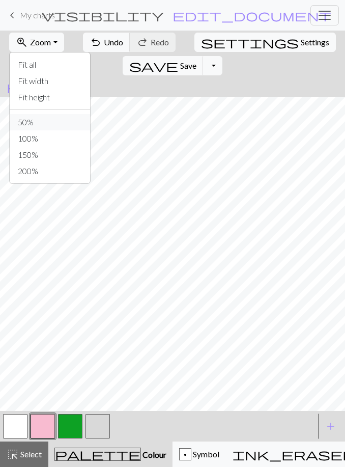
click at [50, 121] on button "50%" at bounding box center [50, 122] width 80 height 16
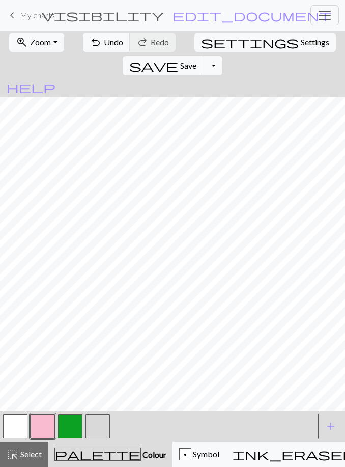
click at [45, 46] on span "Zoom" at bounding box center [40, 42] width 21 height 10
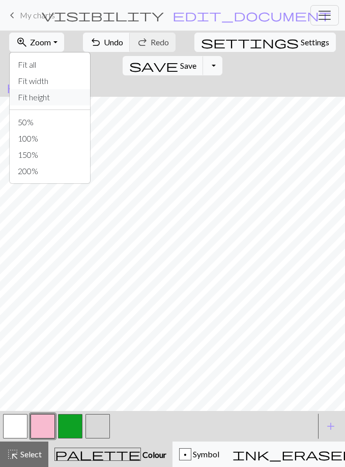
click at [54, 101] on button "Fit height" at bounding box center [50, 97] width 80 height 16
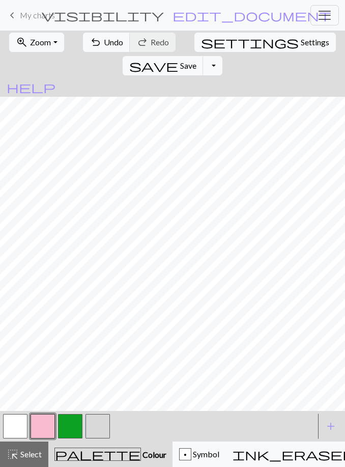
click at [222, 56] on button "Toggle Dropdown" at bounding box center [212, 65] width 19 height 19
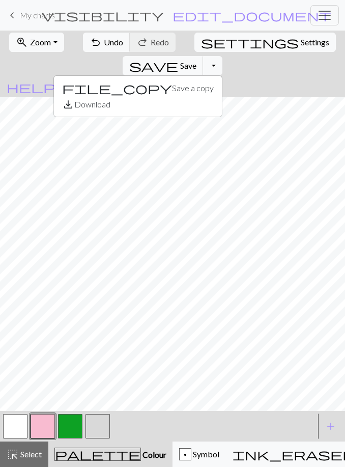
click at [301, 46] on span "Settings" at bounding box center [315, 42] width 29 height 12
select select "aran"
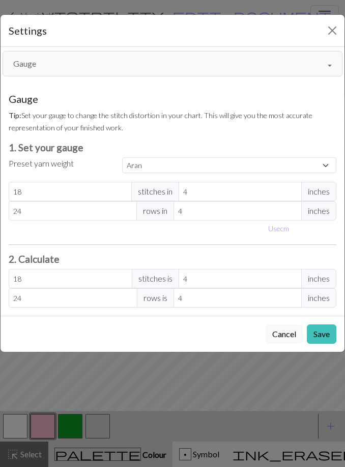
click at [327, 68] on button "Gauge" at bounding box center [173, 63] width 340 height 25
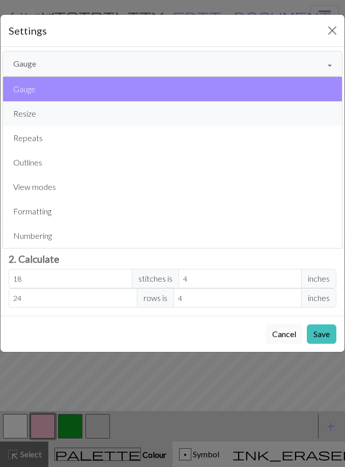
click at [65, 109] on button "Resize" at bounding box center [172, 113] width 339 height 24
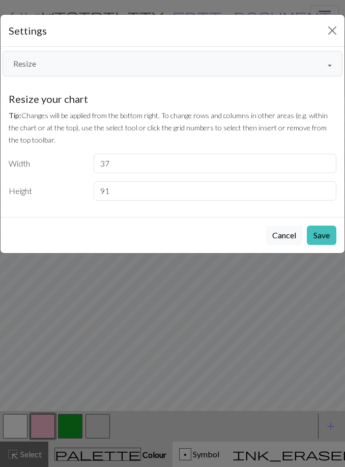
click at [326, 296] on div "Settings Resize Gauge Resize Repeats Outlines View modes Formatting Numbering G…" at bounding box center [172, 233] width 345 height 467
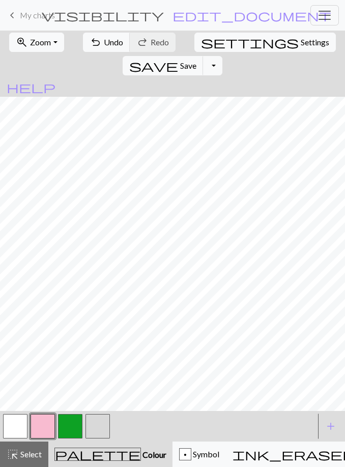
click at [35, 16] on span "My charts" at bounding box center [37, 15] width 35 height 10
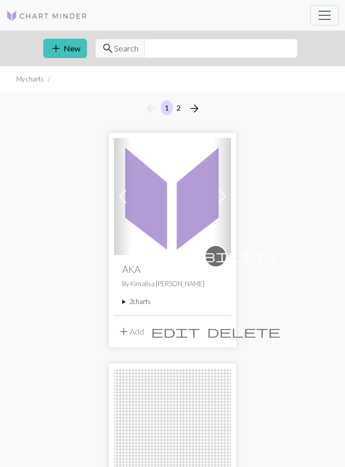
click at [184, 220] on img at bounding box center [172, 196] width 117 height 117
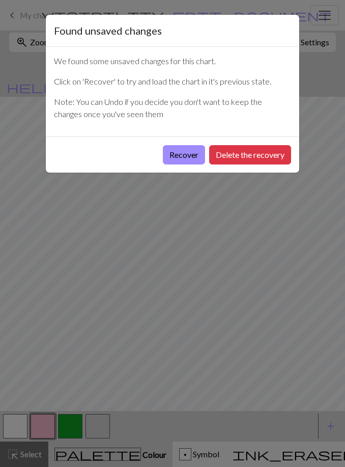
click at [190, 158] on button "Recover" at bounding box center [184, 154] width 42 height 19
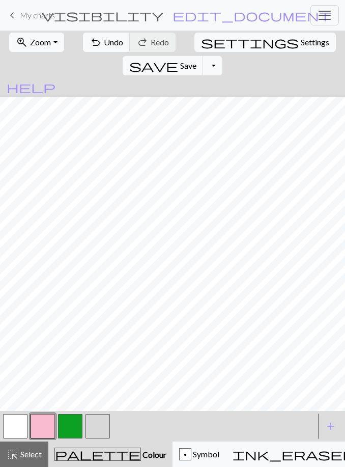
click at [105, 47] on span "Undo" at bounding box center [113, 42] width 19 height 10
click at [49, 45] on button "zoom_in Zoom Zoom" at bounding box center [36, 42] width 54 height 19
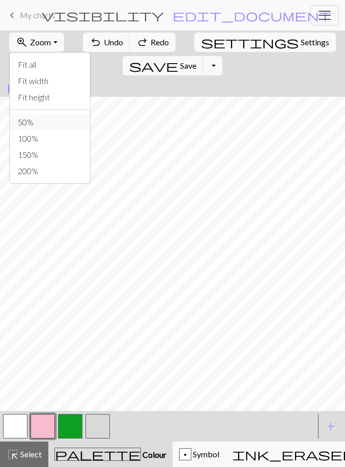
click at [52, 123] on button "50%" at bounding box center [50, 122] width 80 height 16
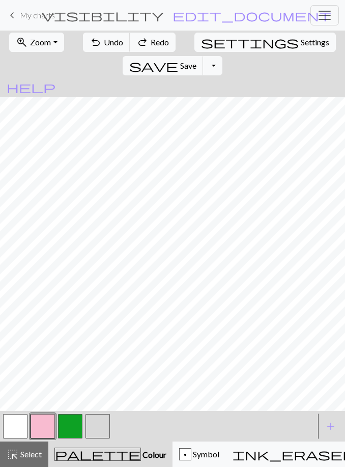
click at [51, 44] on button "zoom_in Zoom Zoom" at bounding box center [36, 42] width 54 height 19
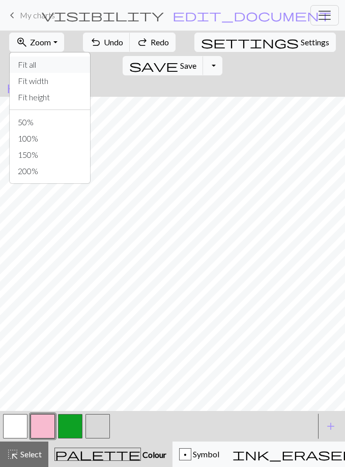
click at [50, 66] on button "Fit all" at bounding box center [50, 64] width 80 height 16
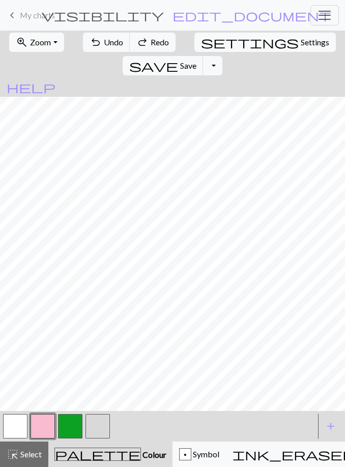
click at [101, 430] on button "button" at bounding box center [98, 426] width 24 height 24
click at [76, 427] on button "button" at bounding box center [70, 426] width 24 height 24
click at [49, 426] on button "button" at bounding box center [43, 426] width 24 height 24
click at [75, 428] on button "button" at bounding box center [70, 426] width 24 height 24
click at [99, 429] on button "button" at bounding box center [98, 426] width 24 height 24
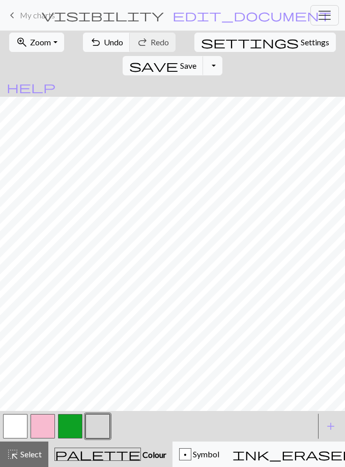
click at [77, 430] on button "button" at bounding box center [70, 426] width 24 height 24
click at [91, 428] on button "button" at bounding box center [98, 426] width 24 height 24
click at [24, 429] on button "button" at bounding box center [15, 426] width 24 height 24
click at [46, 432] on button "button" at bounding box center [43, 426] width 24 height 24
click at [99, 425] on button "button" at bounding box center [98, 426] width 24 height 24
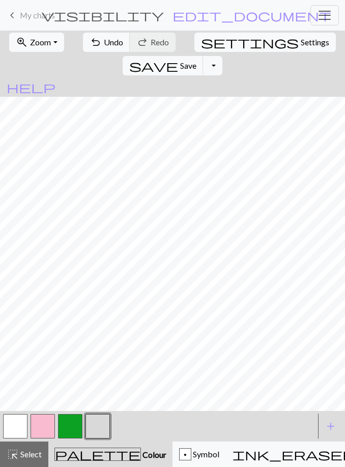
click at [69, 432] on button "button" at bounding box center [70, 426] width 24 height 24
click at [98, 428] on button "button" at bounding box center [98, 426] width 24 height 24
click at [18, 432] on button "button" at bounding box center [15, 426] width 24 height 24
click at [66, 429] on button "button" at bounding box center [70, 426] width 24 height 24
click at [96, 425] on button "button" at bounding box center [98, 426] width 24 height 24
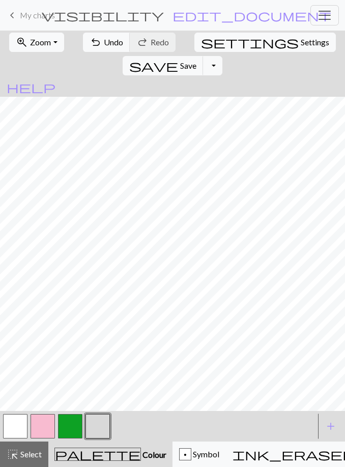
click at [49, 428] on button "button" at bounding box center [43, 426] width 24 height 24
click at [22, 431] on button "button" at bounding box center [15, 426] width 24 height 24
click at [92, 422] on button "button" at bounding box center [98, 426] width 24 height 24
click at [76, 434] on button "button" at bounding box center [70, 426] width 24 height 24
click at [100, 432] on button "button" at bounding box center [98, 426] width 24 height 24
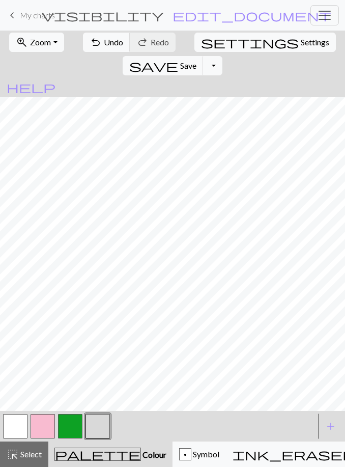
click at [74, 432] on button "button" at bounding box center [70, 426] width 24 height 24
click at [95, 424] on button "button" at bounding box center [98, 426] width 24 height 24
click at [69, 431] on button "button" at bounding box center [70, 426] width 24 height 24
click at [72, 430] on button "button" at bounding box center [70, 426] width 24 height 24
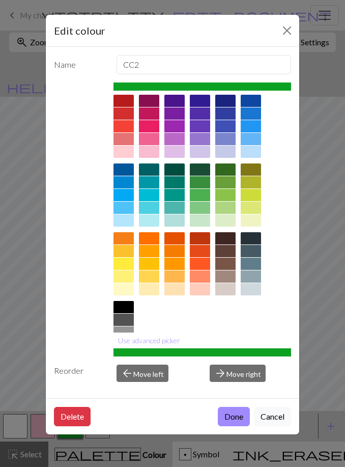
click at [315, 328] on div "Edit colour Name CC2 Use advanced picker Reorder arrow_back Move left arrow_for…" at bounding box center [172, 233] width 345 height 467
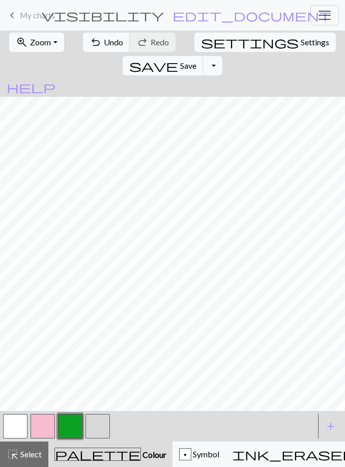
click at [98, 49] on button "undo Undo Undo" at bounding box center [106, 42] width 47 height 19
click at [104, 46] on span "Undo" at bounding box center [113, 42] width 19 height 10
click at [104, 45] on span "Undo" at bounding box center [113, 42] width 19 height 10
click at [108, 43] on span "Undo" at bounding box center [113, 42] width 19 height 10
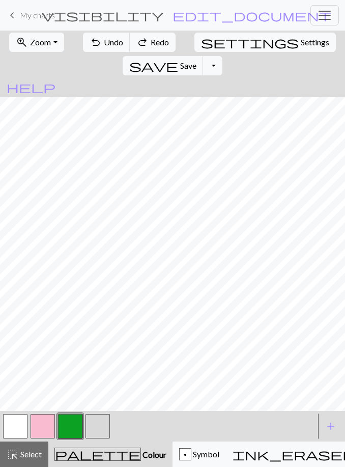
click at [110, 43] on span "Undo" at bounding box center [113, 42] width 19 height 10
click at [110, 45] on span "Undo" at bounding box center [113, 42] width 19 height 10
click at [109, 45] on span "Undo" at bounding box center [113, 42] width 19 height 10
click at [105, 430] on button "button" at bounding box center [98, 426] width 24 height 24
click at [78, 436] on button "button" at bounding box center [70, 426] width 24 height 24
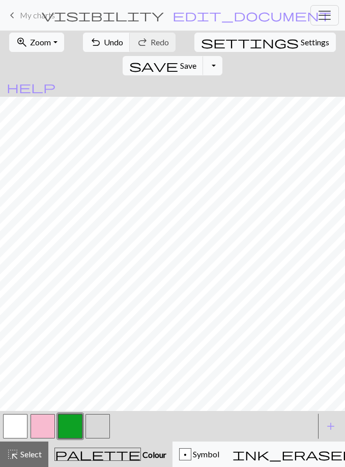
click at [100, 429] on button "button" at bounding box center [98, 426] width 24 height 24
click at [45, 428] on button "button" at bounding box center [43, 426] width 24 height 24
click at [98, 425] on button "button" at bounding box center [98, 426] width 24 height 24
click at [71, 422] on button "button" at bounding box center [70, 426] width 24 height 24
click at [104, 46] on span "Undo" at bounding box center [113, 42] width 19 height 10
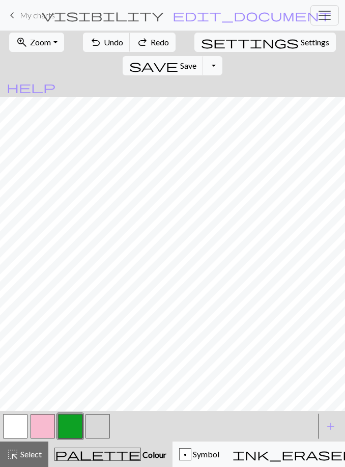
click at [98, 427] on button "button" at bounding box center [98, 426] width 24 height 24
click at [71, 426] on button "button" at bounding box center [70, 426] width 24 height 24
click at [100, 421] on button "button" at bounding box center [98, 426] width 24 height 24
click at [45, 425] on button "button" at bounding box center [43, 426] width 24 height 24
click at [99, 426] on button "button" at bounding box center [98, 426] width 24 height 24
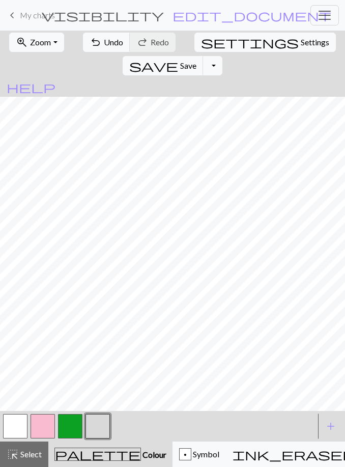
click at [45, 425] on button "button" at bounding box center [43, 426] width 24 height 24
click at [105, 418] on button "button" at bounding box center [98, 426] width 24 height 24
click at [80, 429] on button "button" at bounding box center [70, 426] width 24 height 24
click at [103, 433] on button "button" at bounding box center [98, 426] width 24 height 24
click at [96, 427] on button "button" at bounding box center [98, 426] width 24 height 24
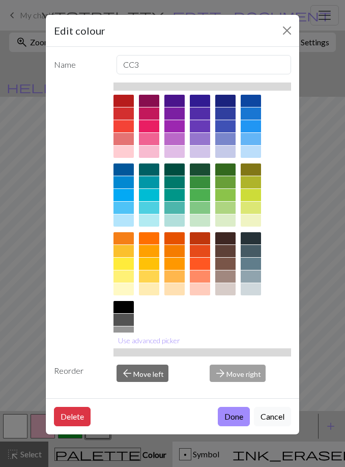
click at [26, 385] on div "Edit colour Name CC3 Use advanced picker Reorder arrow_back Move left arrow_for…" at bounding box center [172, 233] width 345 height 467
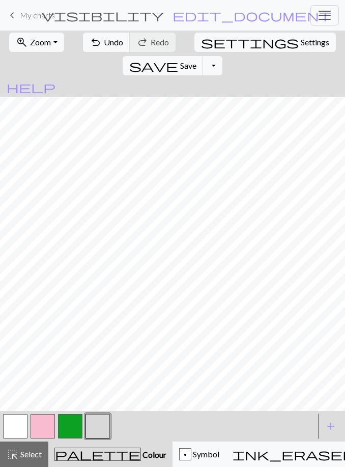
click at [70, 431] on button "button" at bounding box center [70, 426] width 24 height 24
click at [97, 428] on button "button" at bounding box center [98, 426] width 24 height 24
click at [50, 428] on button "button" at bounding box center [43, 426] width 24 height 24
click at [97, 428] on button "button" at bounding box center [98, 426] width 24 height 24
click at [47, 426] on button "button" at bounding box center [43, 426] width 24 height 24
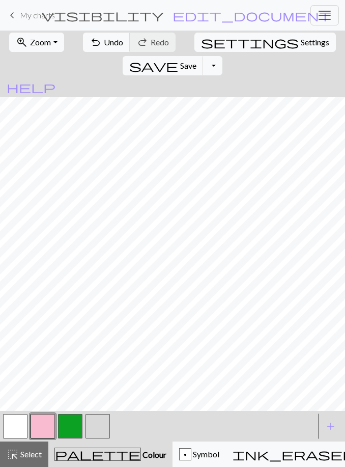
click at [105, 430] on button "button" at bounding box center [98, 426] width 24 height 24
click at [21, 427] on button "button" at bounding box center [15, 426] width 24 height 24
click at [102, 434] on button "button" at bounding box center [98, 426] width 24 height 24
click at [71, 430] on button "button" at bounding box center [70, 426] width 24 height 24
click at [196, 61] on span "Save" at bounding box center [188, 66] width 16 height 10
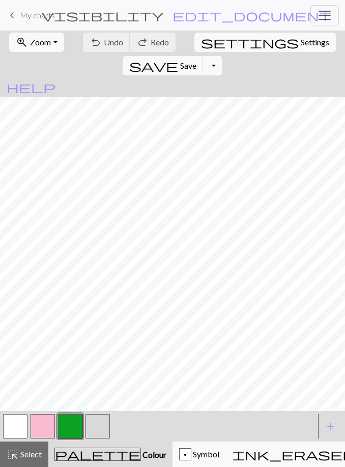
click at [54, 47] on button "zoom_in Zoom Zoom" at bounding box center [36, 42] width 54 height 19
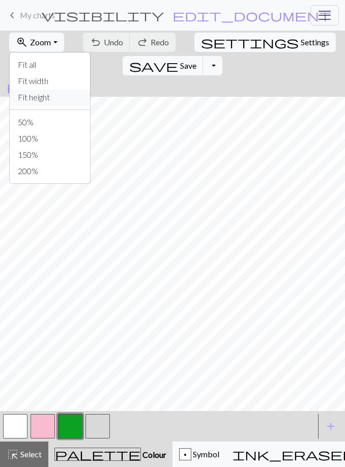
click at [45, 101] on button "Fit height" at bounding box center [50, 97] width 80 height 16
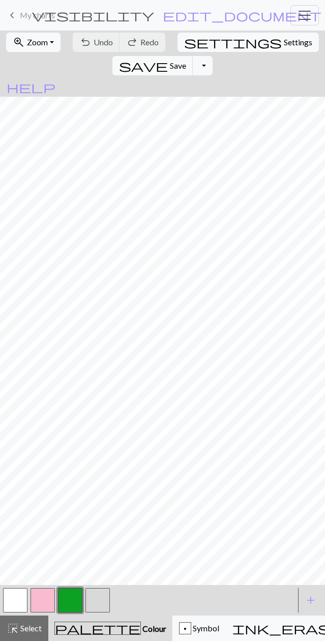
click at [104, 466] on button "button" at bounding box center [98, 600] width 24 height 24
click at [77, 466] on button "button" at bounding box center [70, 600] width 24 height 24
click at [101, 466] on button "button" at bounding box center [98, 600] width 24 height 24
click at [50, 466] on button "button" at bounding box center [43, 600] width 24 height 24
click at [103, 466] on button "button" at bounding box center [98, 600] width 24 height 24
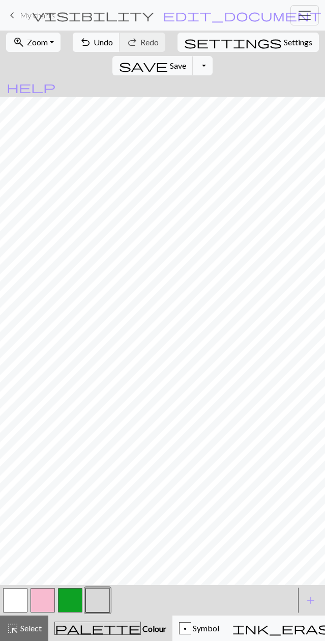
click at [50, 466] on button "button" at bounding box center [43, 600] width 24 height 24
click at [19, 466] on button "button" at bounding box center [15, 600] width 24 height 24
click at [105, 466] on button "button" at bounding box center [98, 600] width 24 height 24
click at [77, 466] on button "button" at bounding box center [70, 600] width 24 height 24
click at [89, 466] on button "button" at bounding box center [98, 600] width 24 height 24
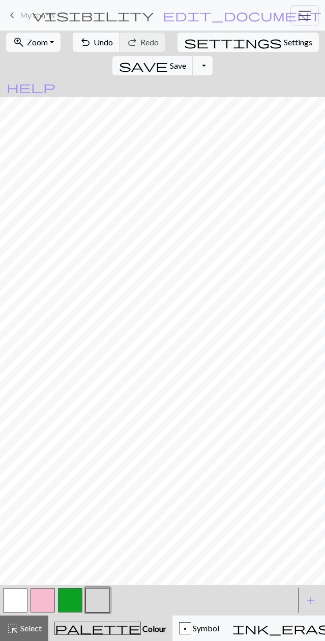
click at [76, 466] on button "button" at bounding box center [70, 600] width 24 height 24
click at [92, 466] on button "button" at bounding box center [98, 600] width 24 height 24
click at [48, 466] on button "button" at bounding box center [43, 600] width 24 height 24
click at [99, 466] on button "button" at bounding box center [98, 600] width 24 height 24
click at [94, 40] on span "Undo" at bounding box center [103, 42] width 19 height 10
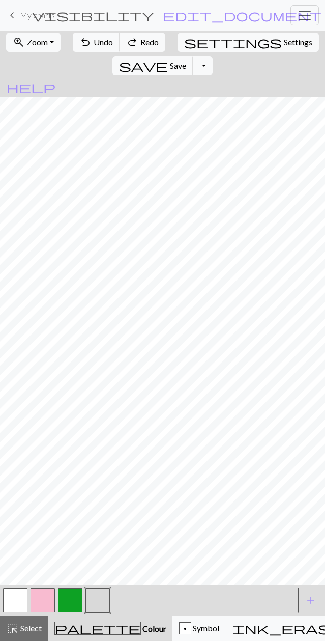
click at [94, 40] on span "Undo" at bounding box center [103, 42] width 19 height 10
click at [101, 33] on button "undo Undo Undo" at bounding box center [96, 42] width 47 height 19
click at [105, 33] on button "undo Undo Undo" at bounding box center [96, 42] width 47 height 19
click at [103, 31] on div "undo Undo Undo redo Redo Redo" at bounding box center [119, 42] width 95 height 23
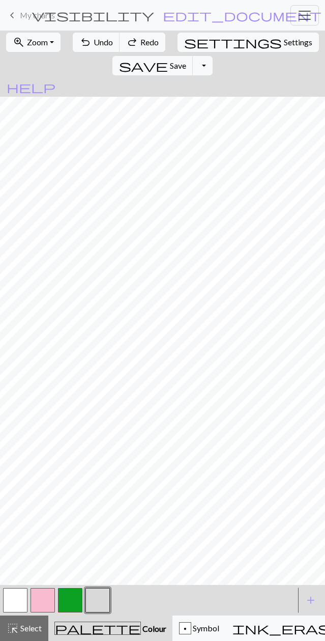
click at [94, 40] on span "Undo" at bounding box center [103, 42] width 19 height 10
click at [94, 44] on span "Undo" at bounding box center [103, 42] width 19 height 10
click at [99, 41] on span "Undo" at bounding box center [103, 42] width 19 height 10
click at [145, 41] on span "Redo" at bounding box center [149, 42] width 18 height 10
click at [142, 39] on span "Redo" at bounding box center [149, 42] width 18 height 10
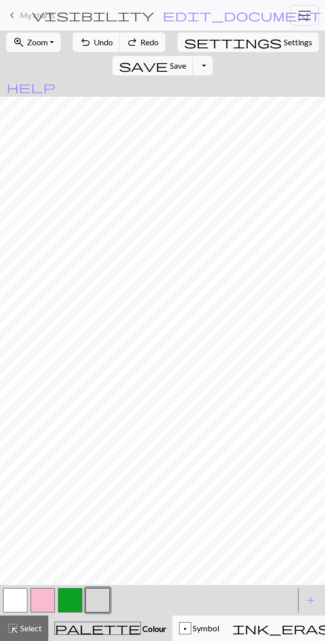
click at [140, 40] on span "Redo" at bounding box center [149, 42] width 18 height 10
click at [140, 37] on span "Redo" at bounding box center [149, 42] width 18 height 10
click at [49, 466] on button "button" at bounding box center [43, 600] width 24 height 24
click at [98, 466] on button "button" at bounding box center [98, 600] width 24 height 24
click at [74, 466] on button "button" at bounding box center [70, 600] width 24 height 24
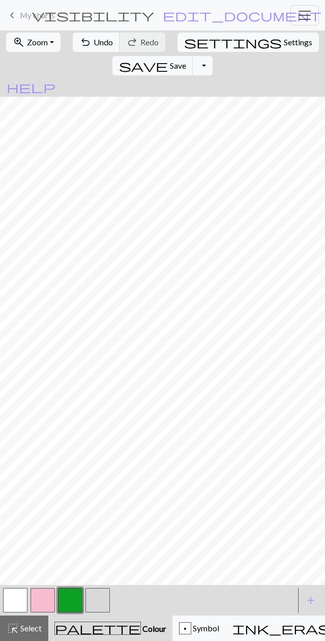
click at [51, 466] on button "button" at bounding box center [43, 600] width 24 height 24
click at [101, 466] on button "button" at bounding box center [98, 600] width 24 height 24
click at [100, 466] on button "button" at bounding box center [98, 600] width 24 height 24
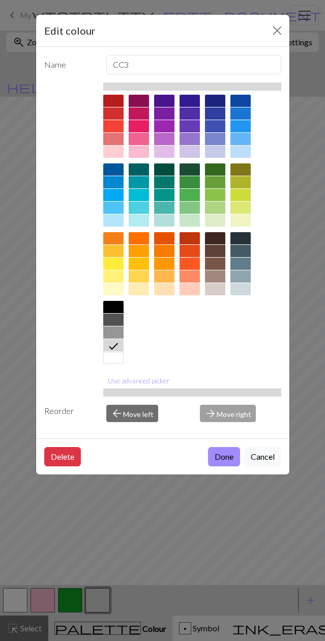
click at [103, 466] on div "Edit colour Name CC3 Use advanced picker Reorder arrow_back Move left arrow_for…" at bounding box center [162, 320] width 325 height 641
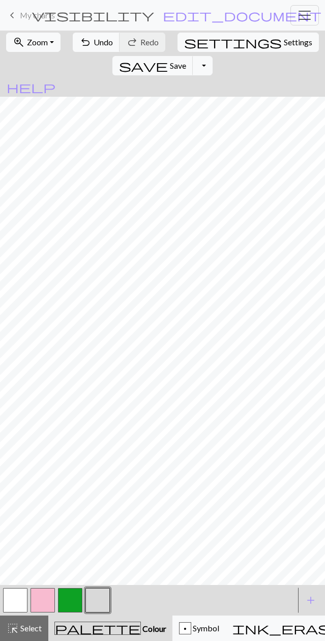
click at [76, 466] on button "button" at bounding box center [70, 600] width 24 height 24
click at [99, 466] on button "button" at bounding box center [98, 600] width 24 height 24
click at [50, 466] on button "button" at bounding box center [43, 600] width 24 height 24
click at [97, 466] on button "button" at bounding box center [98, 600] width 24 height 24
click at [71, 466] on button "button" at bounding box center [70, 600] width 24 height 24
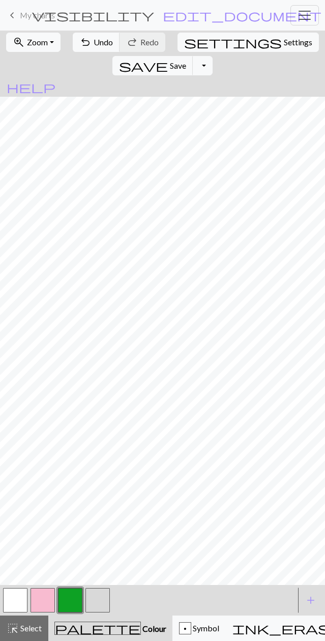
click at [102, 466] on button "button" at bounding box center [98, 600] width 24 height 24
click at [47, 466] on button "button" at bounding box center [43, 600] width 24 height 24
click at [95, 466] on button "button" at bounding box center [98, 600] width 24 height 24
click at [74, 466] on button "button" at bounding box center [70, 600] width 24 height 24
click at [101, 466] on button "button" at bounding box center [98, 600] width 24 height 24
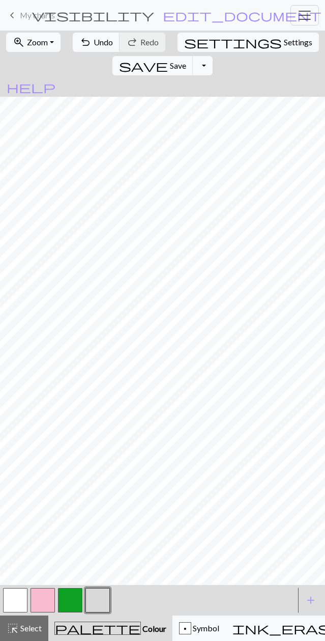
click at [68, 466] on button "button" at bounding box center [70, 600] width 24 height 24
click at [97, 466] on button "button" at bounding box center [98, 600] width 24 height 24
click at [49, 466] on button "button" at bounding box center [43, 600] width 24 height 24
click at [89, 51] on button "undo Undo Undo" at bounding box center [96, 42] width 47 height 19
click at [99, 466] on button "button" at bounding box center [98, 600] width 24 height 24
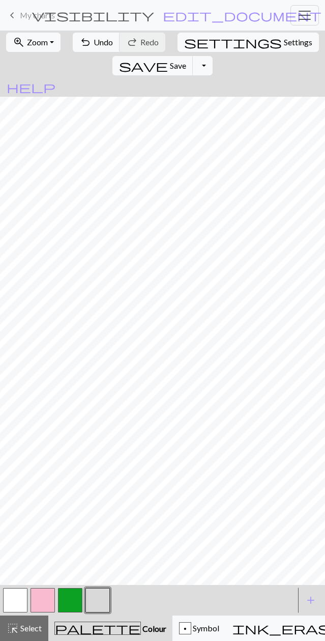
click at [72, 466] on button "button" at bounding box center [70, 600] width 24 height 24
click at [96, 466] on button "button" at bounding box center [98, 600] width 24 height 24
click at [46, 466] on button "button" at bounding box center [43, 600] width 24 height 24
click at [98, 466] on button "button" at bounding box center [98, 600] width 24 height 24
click at [75, 466] on button "button" at bounding box center [70, 600] width 24 height 24
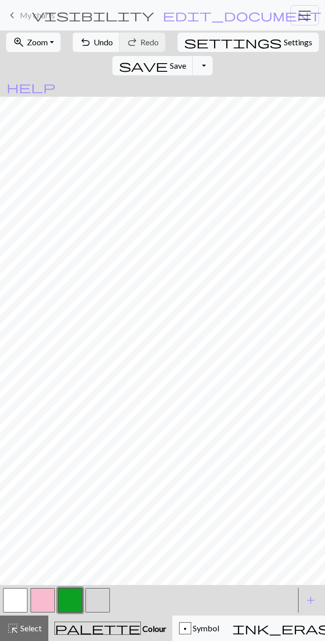
click at [102, 466] on button "button" at bounding box center [98, 600] width 24 height 24
click at [70, 466] on button "button" at bounding box center [70, 600] width 24 height 24
click at [48, 466] on button "button" at bounding box center [43, 600] width 24 height 24
click at [99, 466] on button "button" at bounding box center [98, 600] width 24 height 24
click at [75, 466] on button "button" at bounding box center [70, 600] width 24 height 24
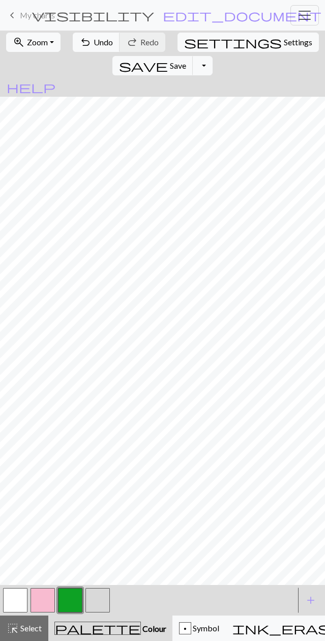
click at [101, 466] on button "button" at bounding box center [98, 600] width 24 height 24
click at [20, 466] on button "button" at bounding box center [15, 600] width 24 height 24
click at [44, 466] on button "button" at bounding box center [43, 600] width 24 height 24
click at [98, 466] on button "button" at bounding box center [98, 600] width 24 height 24
click at [72, 466] on button "button" at bounding box center [70, 600] width 24 height 24
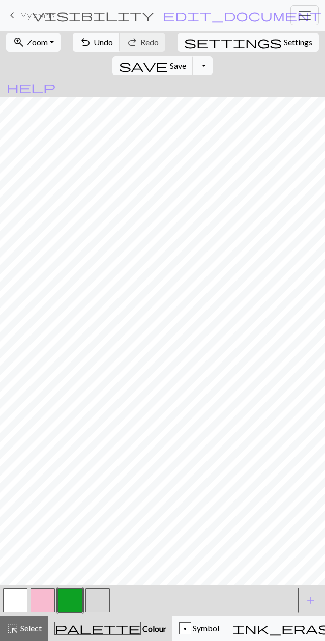
click at [97, 466] on button "button" at bounding box center [98, 600] width 24 height 24
click at [42, 466] on button "button" at bounding box center [43, 600] width 24 height 24
click at [104, 466] on button "button" at bounding box center [98, 600] width 24 height 24
click at [72, 466] on button "button" at bounding box center [70, 600] width 24 height 24
click at [100, 466] on button "button" at bounding box center [98, 600] width 24 height 24
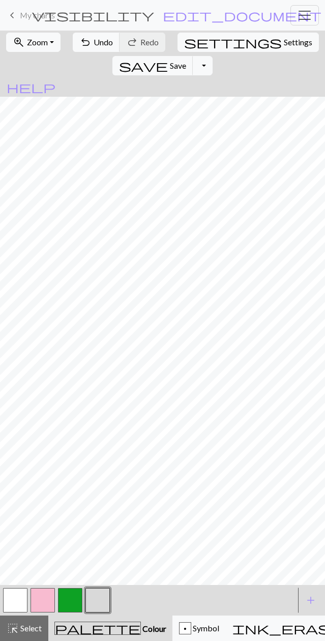
click at [77, 466] on button "button" at bounding box center [70, 600] width 24 height 24
click at [104, 466] on button "button" at bounding box center [98, 600] width 24 height 24
click at [107, 466] on button "button" at bounding box center [98, 600] width 24 height 24
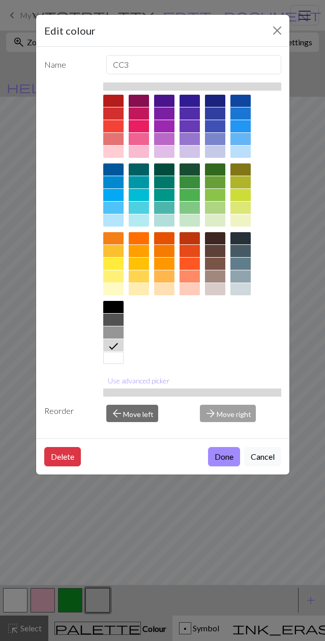
click at [305, 466] on div "Edit colour Name CC3 Use advanced picker Reorder arrow_back Move left arrow_for…" at bounding box center [162, 320] width 325 height 641
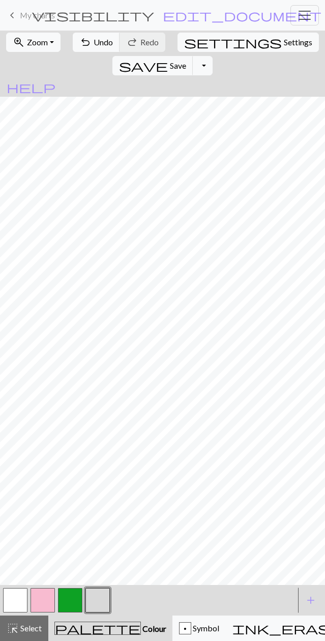
click at [20, 466] on button "button" at bounding box center [15, 600] width 24 height 24
click at [76, 466] on button "button" at bounding box center [70, 600] width 24 height 24
click at [102, 466] on button "button" at bounding box center [98, 600] width 24 height 24
click at [74, 466] on button "button" at bounding box center [70, 600] width 24 height 24
click at [94, 46] on span "Undo" at bounding box center [103, 42] width 19 height 10
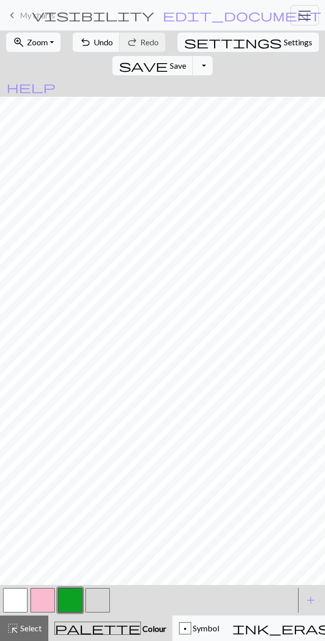
click at [99, 466] on button "button" at bounding box center [98, 600] width 24 height 24
click at [94, 45] on span "Undo" at bounding box center [103, 42] width 19 height 10
click at [73, 466] on button "button" at bounding box center [70, 600] width 24 height 24
click at [86, 50] on button "undo Undo Undo" at bounding box center [96, 42] width 47 height 19
click at [76, 466] on button "button" at bounding box center [70, 600] width 24 height 24
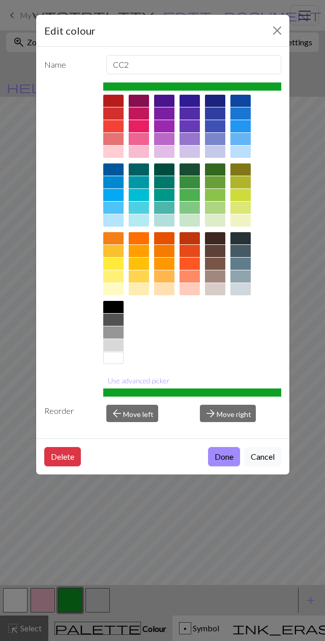
click at [307, 466] on div "Edit colour Name CC2 Use advanced picker Reorder arrow_back Move left arrow_for…" at bounding box center [162, 320] width 325 height 641
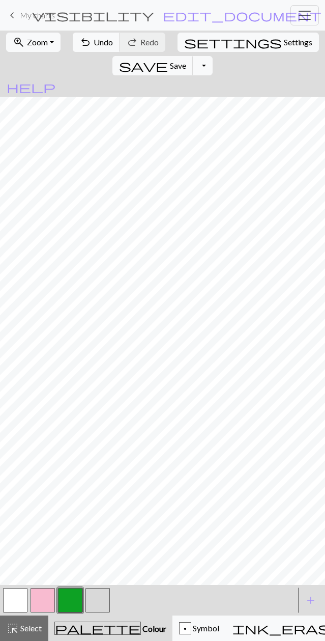
click at [108, 466] on button "button" at bounding box center [98, 600] width 24 height 24
click at [103, 466] on button "button" at bounding box center [98, 600] width 24 height 24
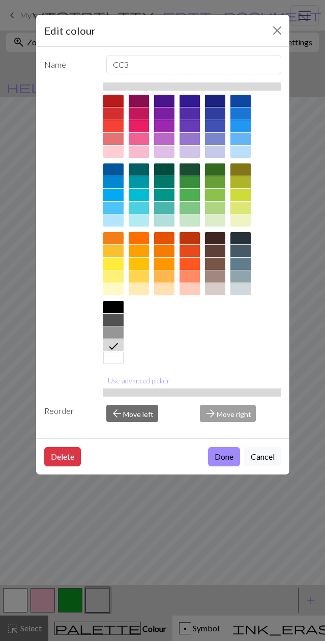
click at [140, 466] on div "Edit colour Name CC3 Use advanced picker Reorder arrow_back Move left arrow_for…" at bounding box center [162, 320] width 325 height 641
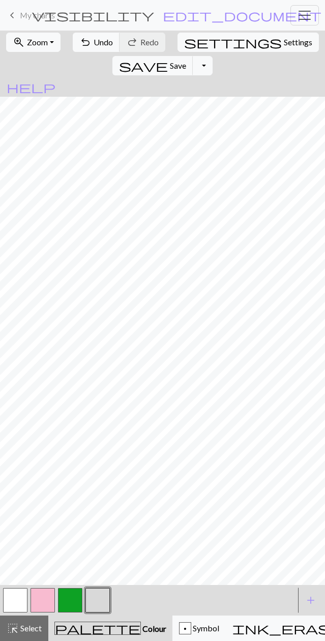
click at [78, 466] on button "button" at bounding box center [70, 600] width 24 height 24
click at [105, 466] on button "button" at bounding box center [98, 600] width 24 height 24
click at [19, 466] on button "button" at bounding box center [15, 600] width 24 height 24
click at [102, 466] on button "button" at bounding box center [98, 600] width 24 height 24
click at [78, 466] on button "button" at bounding box center [70, 600] width 24 height 24
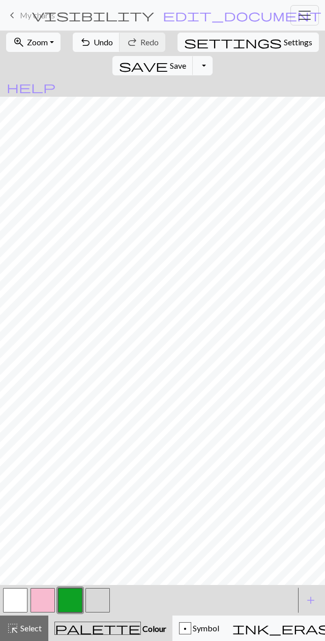
click at [93, 47] on button "undo Undo Undo" at bounding box center [96, 42] width 47 height 19
click at [98, 466] on button "button" at bounding box center [98, 600] width 24 height 24
click at [19, 466] on button "button" at bounding box center [15, 600] width 24 height 24
click at [101, 466] on button "button" at bounding box center [98, 600] width 24 height 24
click at [76, 466] on button "button" at bounding box center [70, 600] width 24 height 24
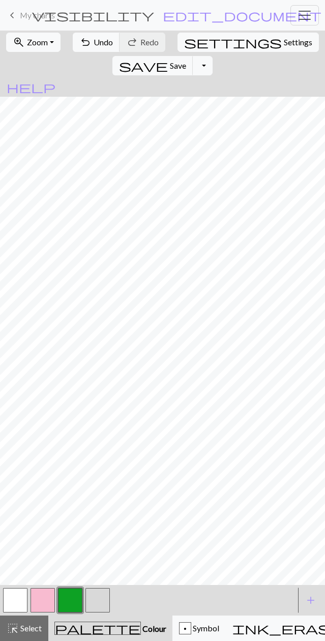
click at [101, 466] on button "button" at bounding box center [98, 600] width 24 height 24
click at [72, 466] on button "button" at bounding box center [70, 600] width 24 height 24
click at [102, 466] on button "button" at bounding box center [98, 600] width 24 height 24
click at [98, 466] on button "button" at bounding box center [98, 600] width 24 height 24
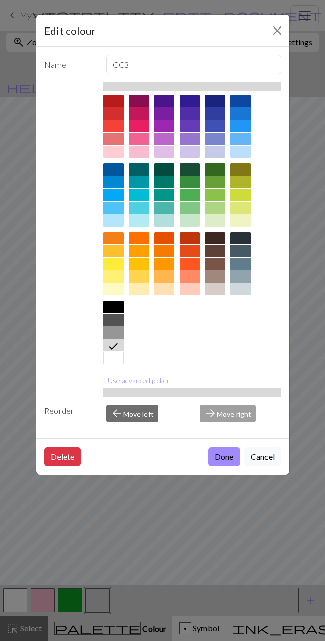
click at [20, 466] on div "Edit colour Name CC3 Use advanced picker Reorder arrow_back Move left arrow_for…" at bounding box center [162, 320] width 325 height 641
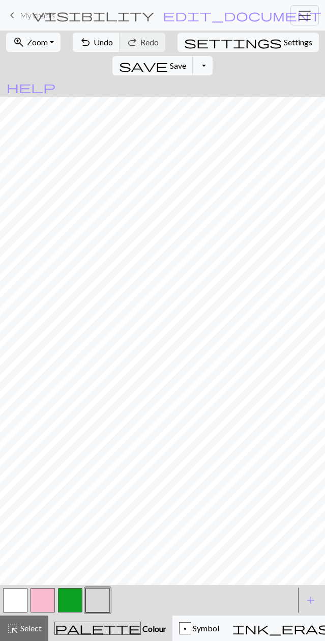
click at [23, 466] on button "button" at bounding box center [15, 600] width 24 height 24
click at [100, 466] on button "button" at bounding box center [98, 600] width 24 height 24
click at [94, 44] on span "Undo" at bounding box center [103, 42] width 19 height 10
click at [73, 466] on button "button" at bounding box center [70, 600] width 24 height 24
click at [104, 466] on button "button" at bounding box center [98, 600] width 24 height 24
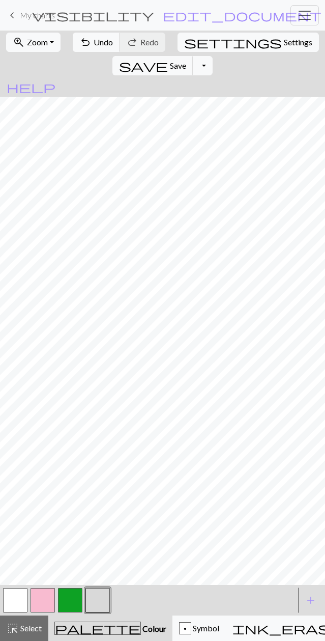
click at [73, 466] on button "button" at bounding box center [70, 600] width 24 height 24
click at [88, 48] on button "undo Undo Undo" at bounding box center [96, 42] width 47 height 19
click at [104, 466] on button "button" at bounding box center [98, 600] width 24 height 24
click at [78, 466] on button "button" at bounding box center [70, 600] width 24 height 24
click at [13, 466] on button "button" at bounding box center [15, 600] width 24 height 24
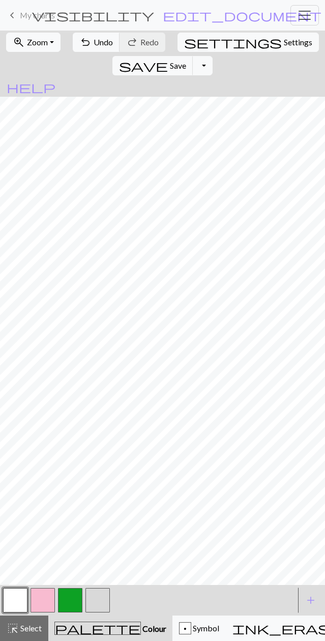
click at [77, 466] on button "button" at bounding box center [70, 600] width 24 height 24
click at [101, 466] on button "button" at bounding box center [98, 600] width 24 height 24
click at [74, 466] on button "button" at bounding box center [70, 600] width 24 height 24
click at [106, 466] on button "button" at bounding box center [98, 600] width 24 height 24
click at [22, 466] on button "button" at bounding box center [15, 600] width 24 height 24
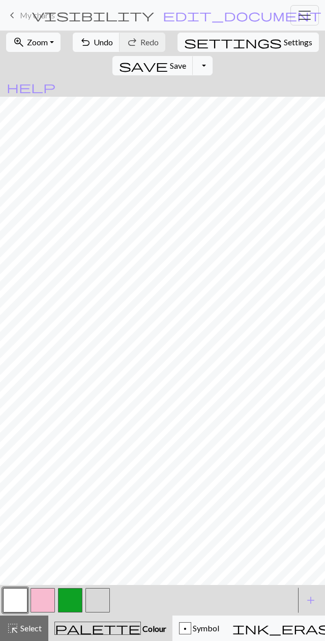
click at [100, 466] on button "button" at bounding box center [98, 600] width 24 height 24
click at [69, 466] on button "button" at bounding box center [70, 600] width 24 height 24
click at [95, 466] on button "button" at bounding box center [98, 600] width 24 height 24
click at [53, 466] on button "button" at bounding box center [43, 600] width 24 height 24
click at [94, 42] on span "Undo" at bounding box center [103, 42] width 19 height 10
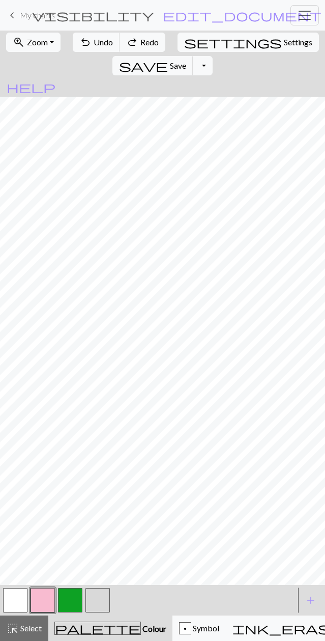
click at [97, 49] on button "undo Undo Undo" at bounding box center [96, 42] width 47 height 19
click at [74, 466] on button "button" at bounding box center [70, 600] width 24 height 24
click at [103, 466] on button "button" at bounding box center [98, 600] width 24 height 24
click at [71, 466] on button "button" at bounding box center [70, 600] width 24 height 24
click at [101, 466] on button "button" at bounding box center [98, 600] width 24 height 24
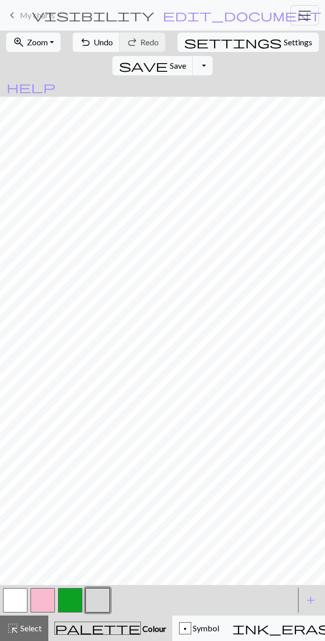
click at [48, 466] on button "button" at bounding box center [43, 600] width 24 height 24
click at [92, 466] on button "button" at bounding box center [98, 600] width 24 height 24
click at [71, 466] on button "button" at bounding box center [70, 600] width 24 height 24
click at [96, 466] on button "button" at bounding box center [98, 600] width 24 height 24
click at [69, 466] on button "button" at bounding box center [70, 600] width 24 height 24
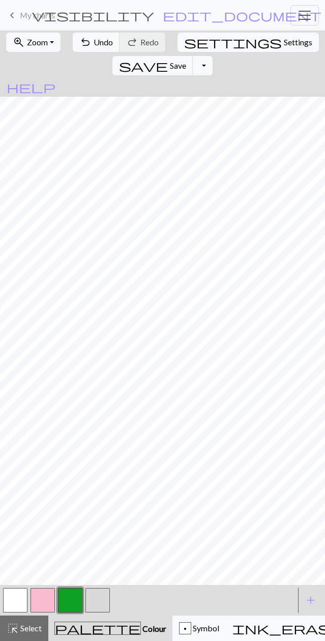
click at [105, 466] on button "button" at bounding box center [98, 600] width 24 height 24
click at [49, 466] on button "button" at bounding box center [43, 600] width 24 height 24
click at [100, 466] on button "button" at bounding box center [98, 600] width 24 height 24
click at [76, 466] on button "button" at bounding box center [70, 600] width 24 height 24
click at [24, 466] on button "button" at bounding box center [15, 600] width 24 height 24
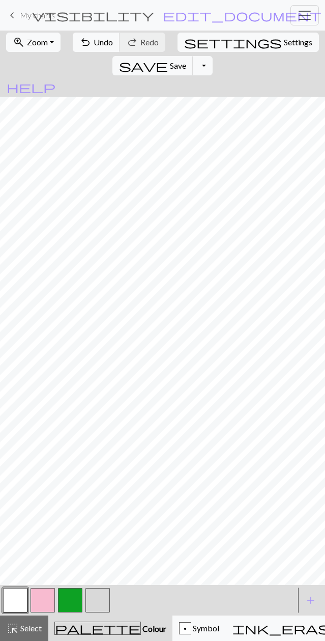
click at [103, 466] on button "button" at bounding box center [98, 600] width 24 height 24
click at [99, 466] on button "button" at bounding box center [98, 600] width 24 height 24
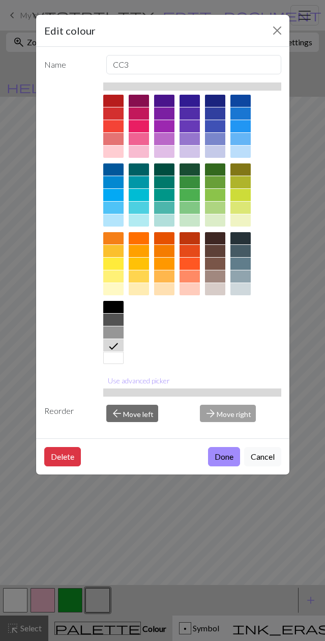
click at [207, 466] on div "Edit colour Name CC3 Use advanced picker Reorder arrow_back Move left arrow_for…" at bounding box center [162, 320] width 325 height 641
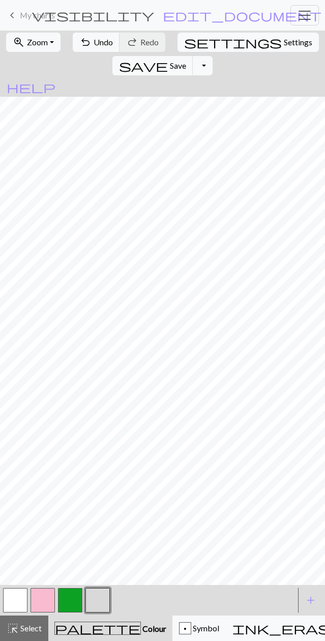
click at [75, 466] on button "button" at bounding box center [70, 600] width 24 height 24
click at [105, 466] on button "button" at bounding box center [98, 600] width 24 height 24
click at [45, 466] on button "button" at bounding box center [43, 600] width 24 height 24
click at [107, 466] on button "button" at bounding box center [98, 600] width 24 height 24
click at [72, 466] on button "button" at bounding box center [70, 600] width 24 height 24
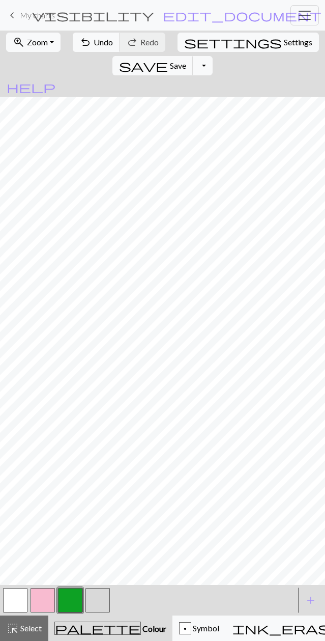
click at [106, 466] on button "button" at bounding box center [98, 600] width 24 height 24
click at [75, 466] on button "button" at bounding box center [70, 600] width 24 height 24
click at [44, 466] on button "button" at bounding box center [43, 600] width 24 height 24
click at [105, 466] on button "button" at bounding box center [98, 600] width 24 height 24
click at [20, 466] on button "button" at bounding box center [15, 600] width 24 height 24
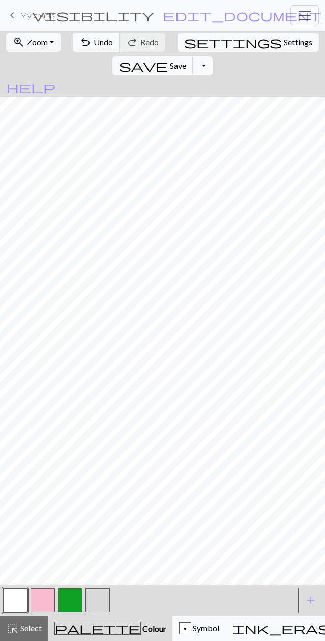
click at [76, 466] on button "button" at bounding box center [70, 600] width 24 height 24
click at [101, 466] on button "button" at bounding box center [98, 600] width 24 height 24
click at [25, 466] on button "button" at bounding box center [15, 600] width 24 height 24
click at [48, 466] on button "button" at bounding box center [43, 600] width 24 height 24
click at [101, 466] on button "button" at bounding box center [98, 600] width 24 height 24
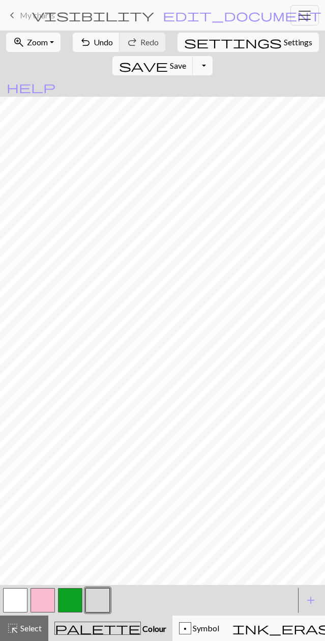
click at [45, 466] on button "button" at bounding box center [43, 600] width 24 height 24
click at [98, 466] on button "button" at bounding box center [98, 600] width 24 height 24
click at [71, 466] on button "button" at bounding box center [70, 600] width 24 height 24
click at [100, 466] on button "button" at bounding box center [98, 600] width 24 height 24
click at [75, 466] on button "button" at bounding box center [70, 600] width 24 height 24
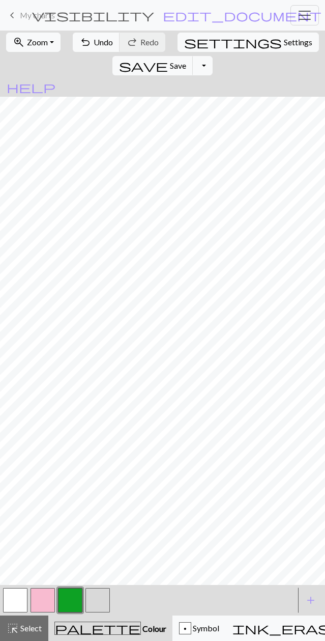
click at [47, 466] on button "button" at bounding box center [43, 600] width 24 height 24
click at [75, 466] on button "button" at bounding box center [70, 600] width 24 height 24
click at [83, 43] on span "undo" at bounding box center [85, 42] width 12 height 14
click at [102, 466] on button "button" at bounding box center [98, 600] width 24 height 24
click at [76, 466] on button "button" at bounding box center [70, 600] width 24 height 24
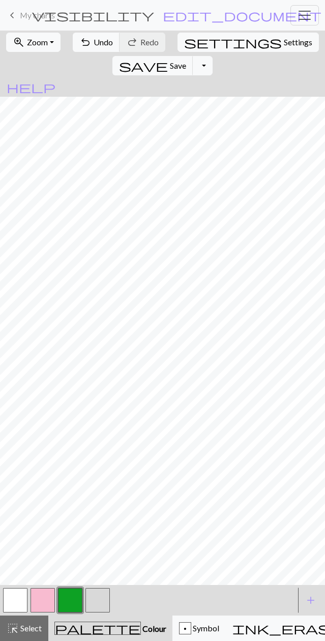
click at [94, 466] on button "button" at bounding box center [98, 600] width 24 height 24
click at [72, 466] on button "button" at bounding box center [70, 600] width 24 height 24
click at [99, 466] on button "button" at bounding box center [98, 600] width 24 height 24
click at [73, 466] on button "button" at bounding box center [70, 600] width 24 height 24
click at [186, 61] on span "Save" at bounding box center [178, 66] width 16 height 10
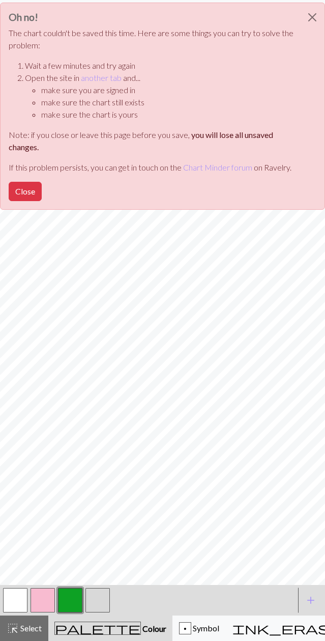
click at [316, 16] on button "Close" at bounding box center [312, 17] width 24 height 29
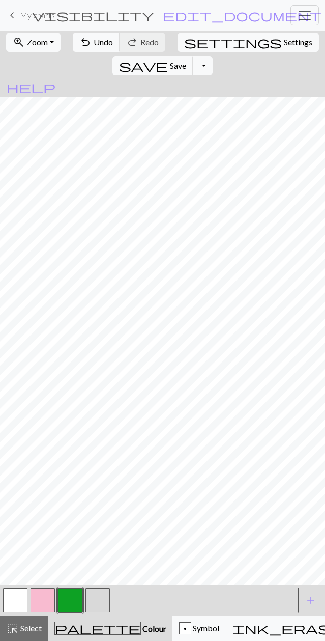
click at [186, 61] on span "Save" at bounding box center [178, 66] width 16 height 10
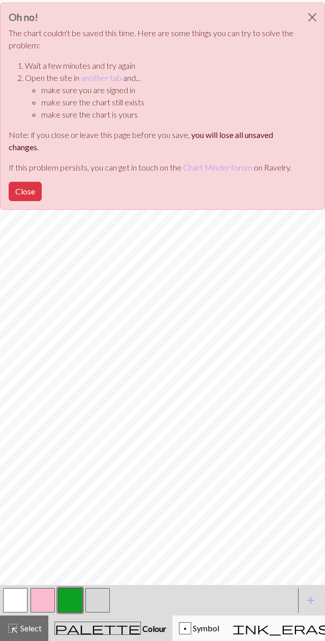
click at [36, 191] on button "Close" at bounding box center [25, 191] width 33 height 19
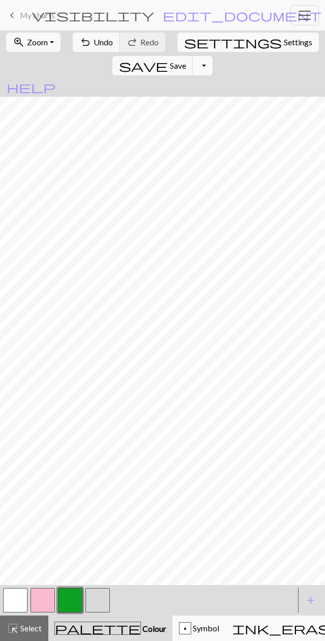
click at [26, 14] on span "My charts" at bounding box center [37, 15] width 35 height 10
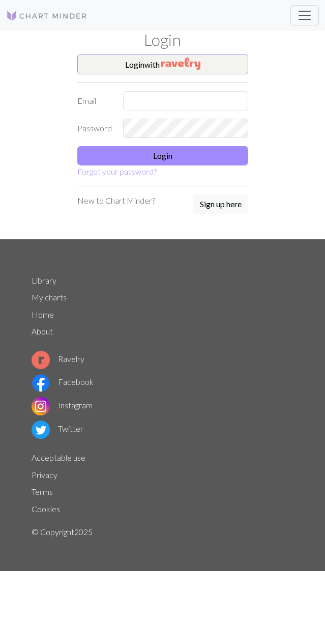
click at [300, 14] on span "Toggle navigation" at bounding box center [304, 15] width 15 height 15
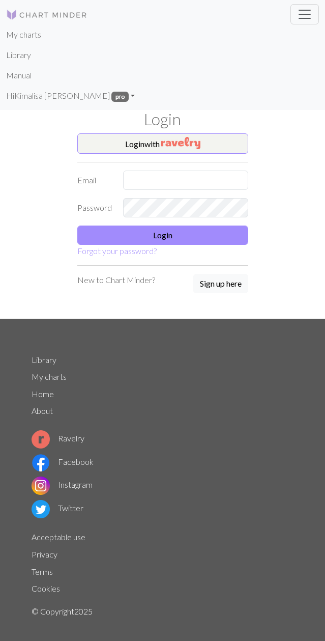
click at [25, 58] on link "Library" at bounding box center [18, 55] width 25 height 20
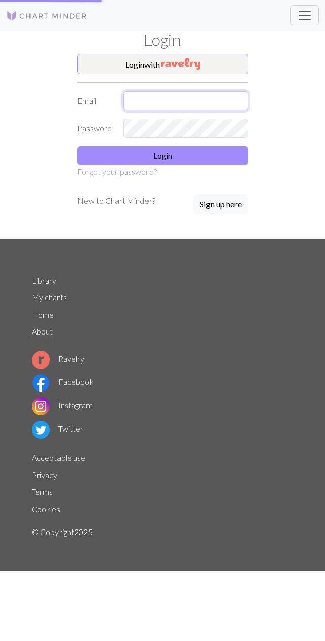
click at [191, 100] on input "text" at bounding box center [185, 100] width 125 height 19
type input "[EMAIL_ADDRESS][DOMAIN_NAME]"
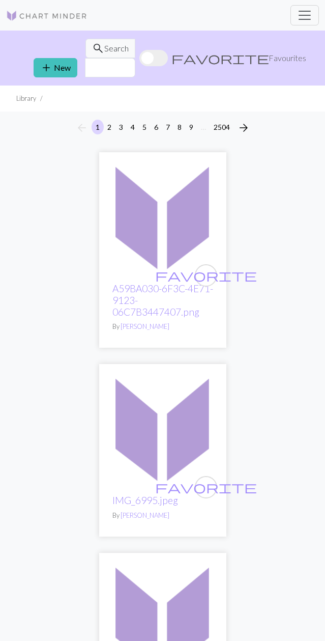
click at [307, 12] on span "Toggle navigation" at bounding box center [304, 15] width 15 height 15
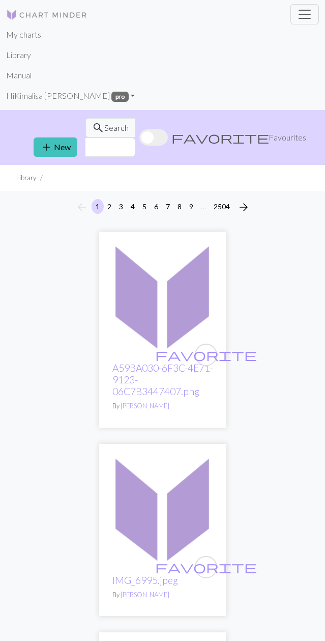
click at [32, 35] on link "My charts" at bounding box center [23, 34] width 35 height 20
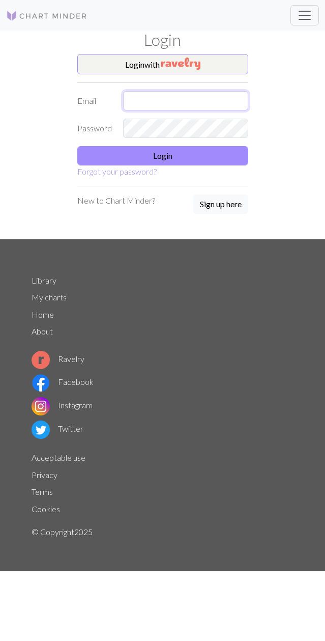
click at [199, 99] on input "text" at bounding box center [185, 100] width 125 height 19
type input "[EMAIL_ADDRESS][DOMAIN_NAME]"
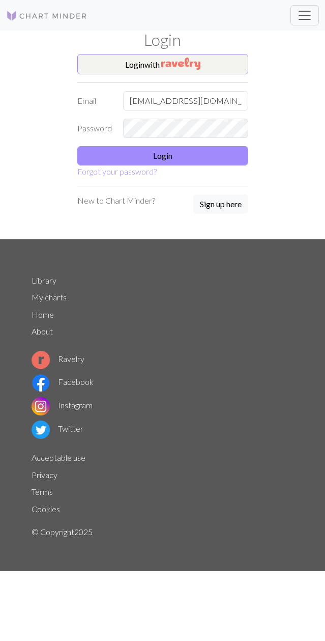
click at [216, 146] on button "Login" at bounding box center [162, 155] width 171 height 19
click at [300, 17] on span "Toggle navigation" at bounding box center [304, 15] width 15 height 15
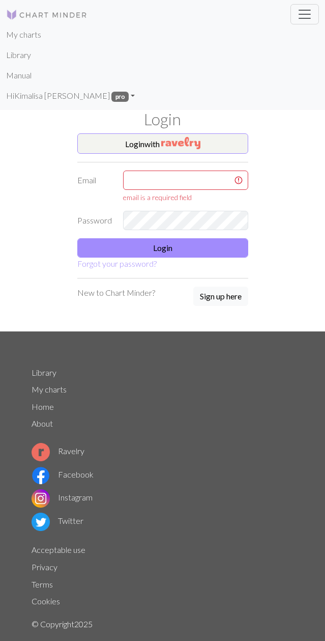
click at [33, 30] on link "My charts" at bounding box center [23, 34] width 35 height 20
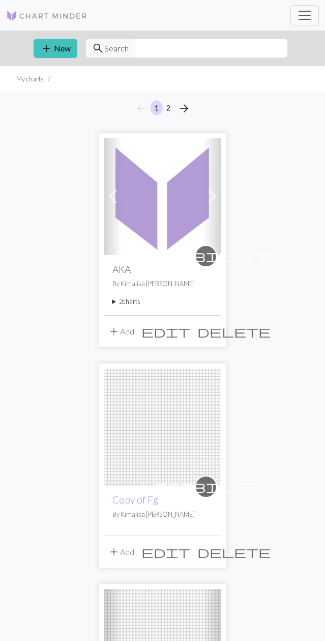
click at [171, 201] on img at bounding box center [162, 196] width 117 height 117
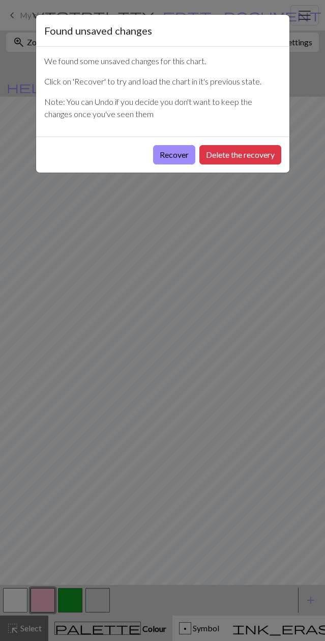
click at [169, 150] on button "Recover" at bounding box center [174, 154] width 42 height 19
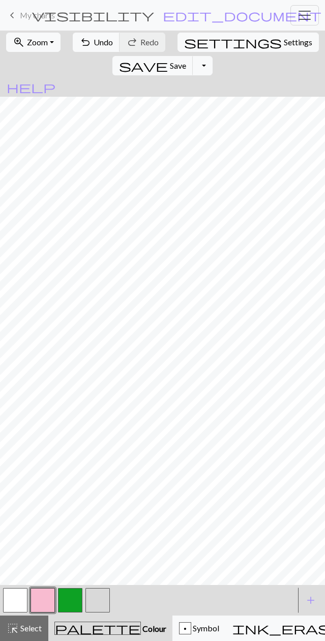
click at [38, 43] on span "Zoom" at bounding box center [37, 42] width 21 height 10
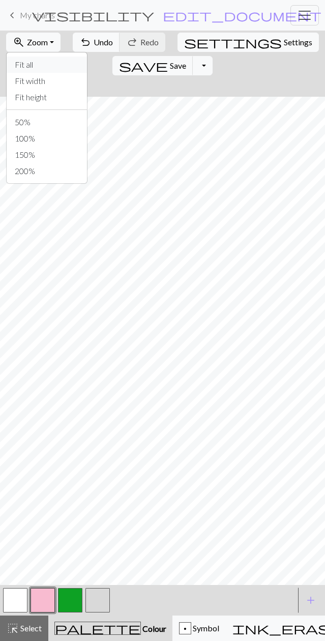
click at [53, 58] on button "Fit all" at bounding box center [47, 64] width 80 height 16
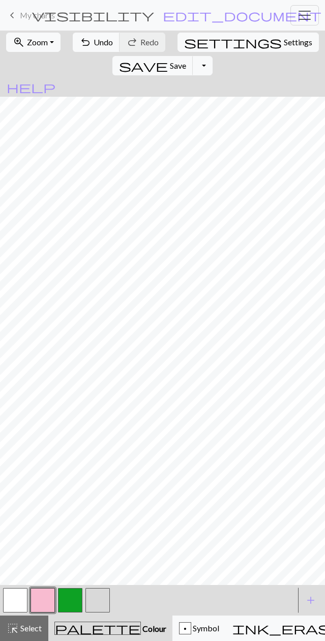
click at [193, 56] on button "save Save Save" at bounding box center [152, 65] width 81 height 19
